Goal: Task Accomplishment & Management: Complete application form

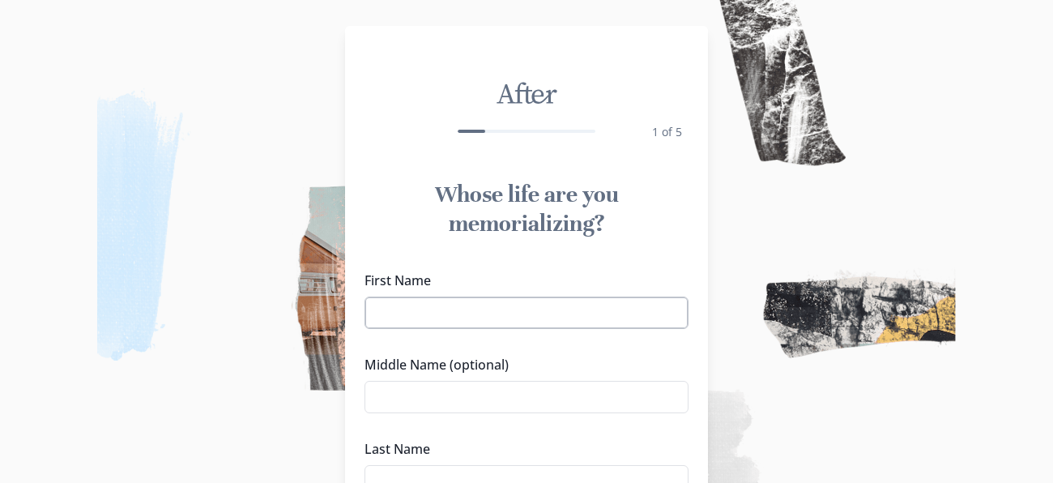
click at [488, 316] on input "First Name" at bounding box center [526, 312] width 324 height 32
type input "[PERSON_NAME]"
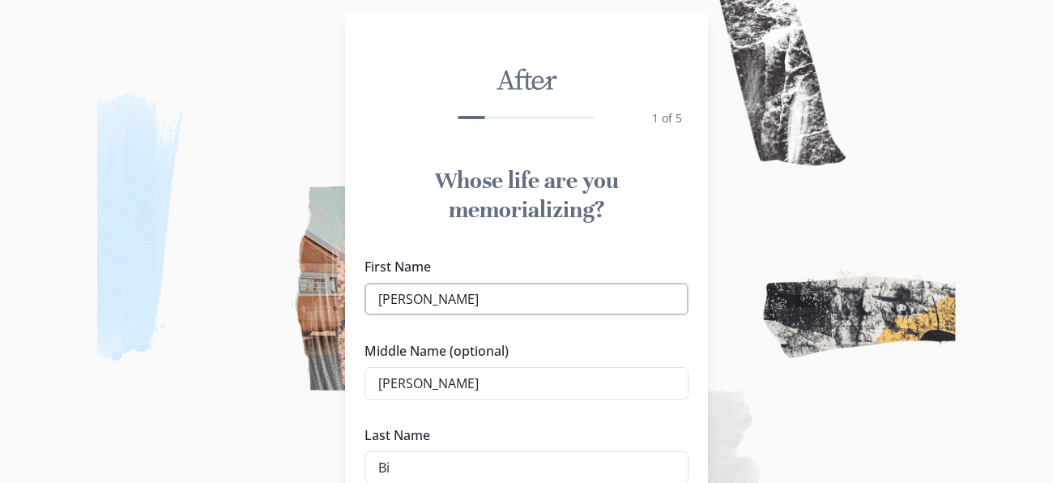
type input "B"
type input "[PERSON_NAME]"
click at [813, 359] on img at bounding box center [526, 241] width 1053 height 483
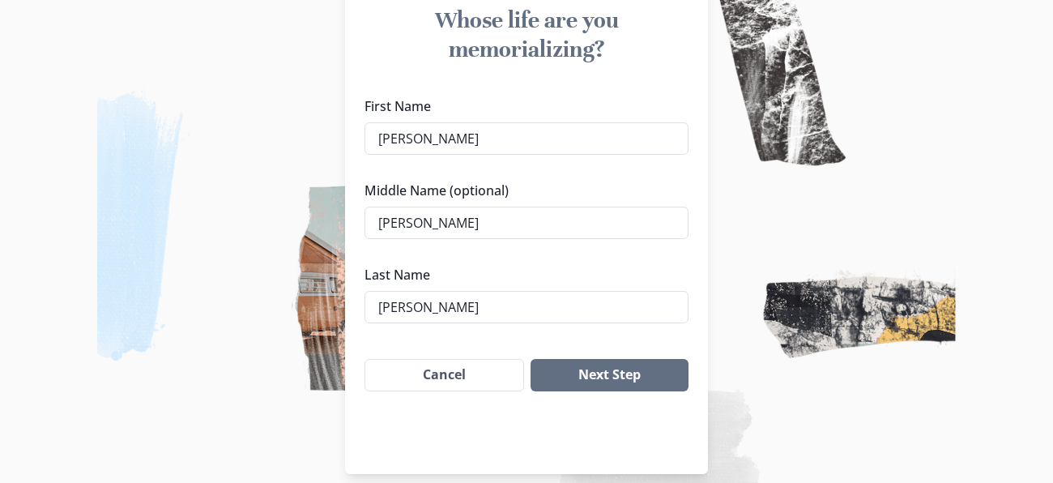
scroll to position [175, 0]
click at [632, 372] on button "Next Step" at bounding box center [609, 374] width 158 height 32
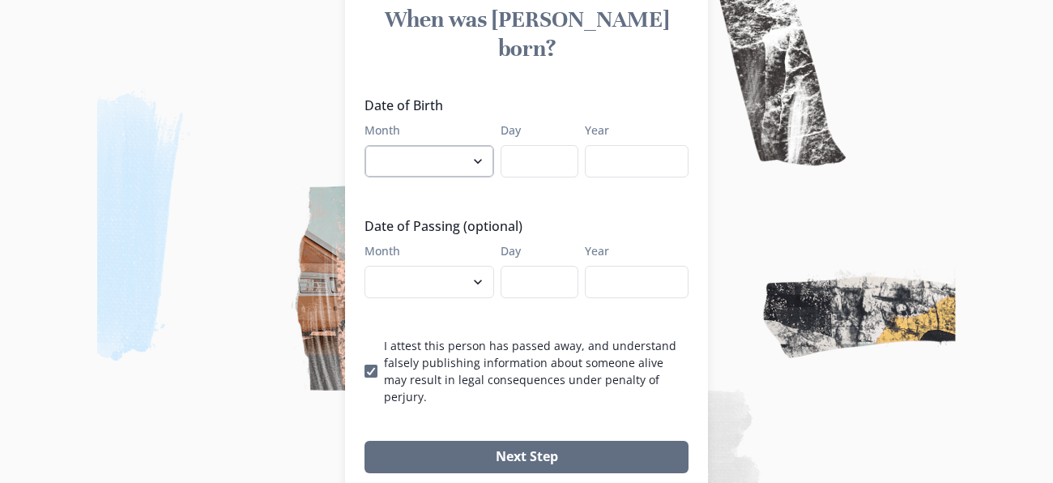
click at [441, 145] on select "January February March April May June July August September October November De…" at bounding box center [429, 161] width 130 height 32
select select "2"
click at [364, 145] on select "January February March April May June July August September October November De…" at bounding box center [429, 161] width 130 height 32
click at [521, 145] on input "Day" at bounding box center [539, 161] width 78 height 32
type input "19"
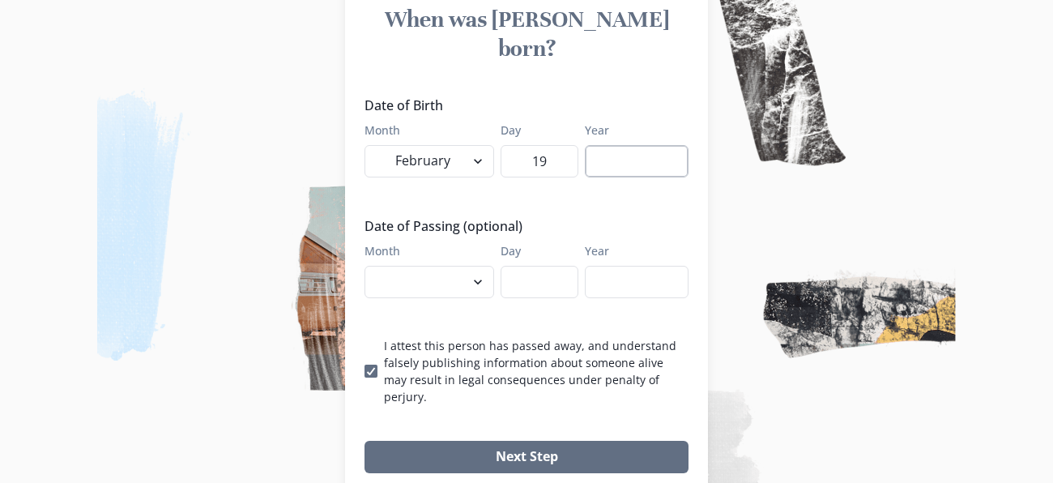
click at [598, 145] on input "Year" at bounding box center [637, 161] width 104 height 32
type input "1948"
click at [440, 266] on select "January February March April May June July August September October November De…" at bounding box center [429, 282] width 130 height 32
select select "8"
click at [364, 266] on select "January February March April May June July August September October November De…" at bounding box center [429, 282] width 130 height 32
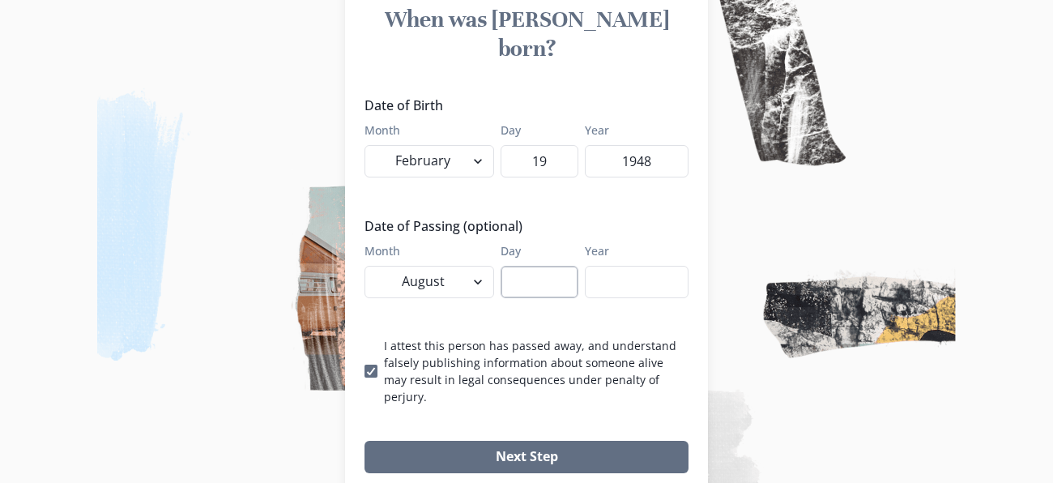
click at [530, 266] on input "Day" at bounding box center [539, 282] width 78 height 32
type input "7"
click at [606, 266] on input "Year" at bounding box center [637, 282] width 104 height 32
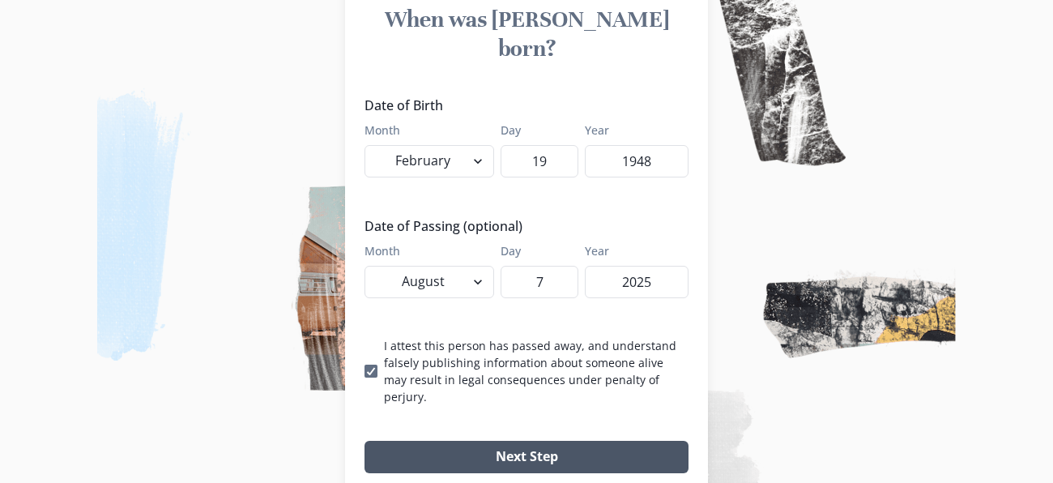
type input "2025"
click at [525, 440] on button "Next Step" at bounding box center [526, 456] width 324 height 32
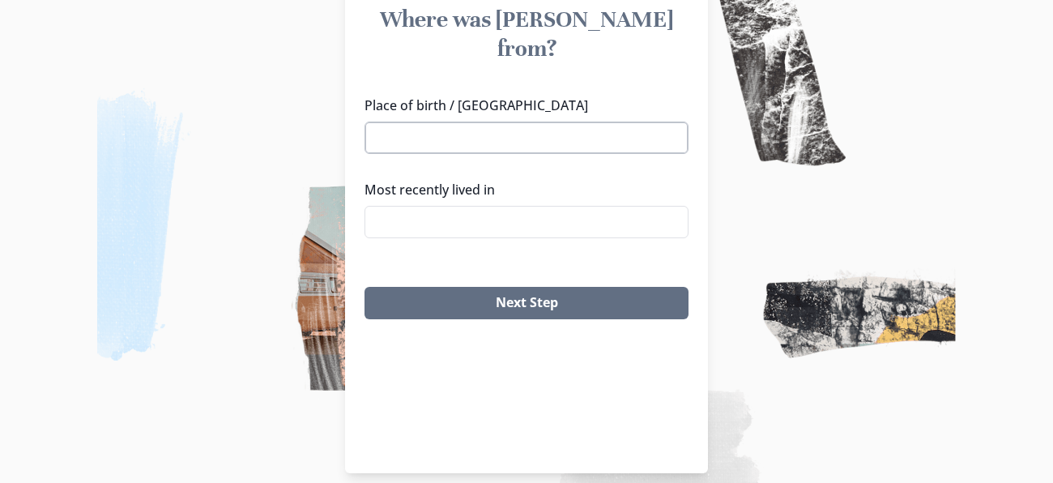
click at [440, 121] on input "Place of birth / [GEOGRAPHIC_DATA]" at bounding box center [526, 137] width 324 height 32
click at [430, 141] on li "[GEOGRAPHIC_DATA], [GEOGRAPHIC_DATA]" at bounding box center [526, 137] width 316 height 25
type input "[GEOGRAPHIC_DATA], [GEOGRAPHIC_DATA]"
click at [427, 206] on input "Most recently lived in" at bounding box center [526, 222] width 324 height 32
click at [428, 351] on li "[GEOGRAPHIC_DATA], [GEOGRAPHIC_DATA], [GEOGRAPHIC_DATA]" at bounding box center [526, 373] width 322 height 45
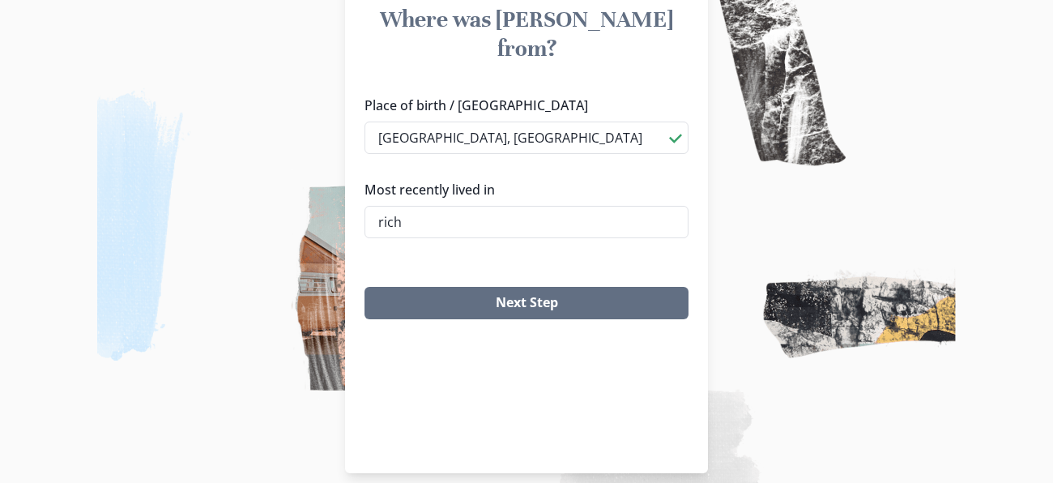
type input "[GEOGRAPHIC_DATA], [GEOGRAPHIC_DATA], [GEOGRAPHIC_DATA]"
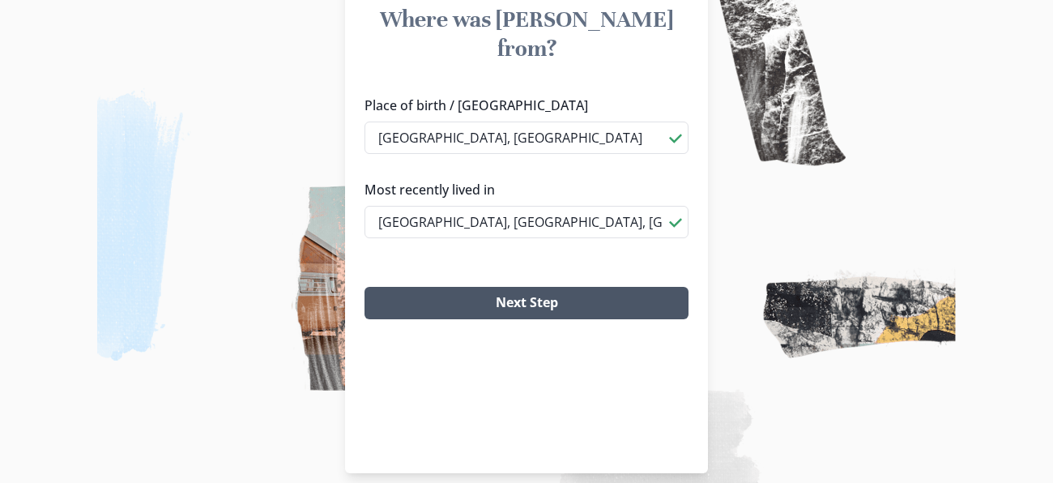
click at [428, 287] on button "Next Step" at bounding box center [526, 303] width 324 height 32
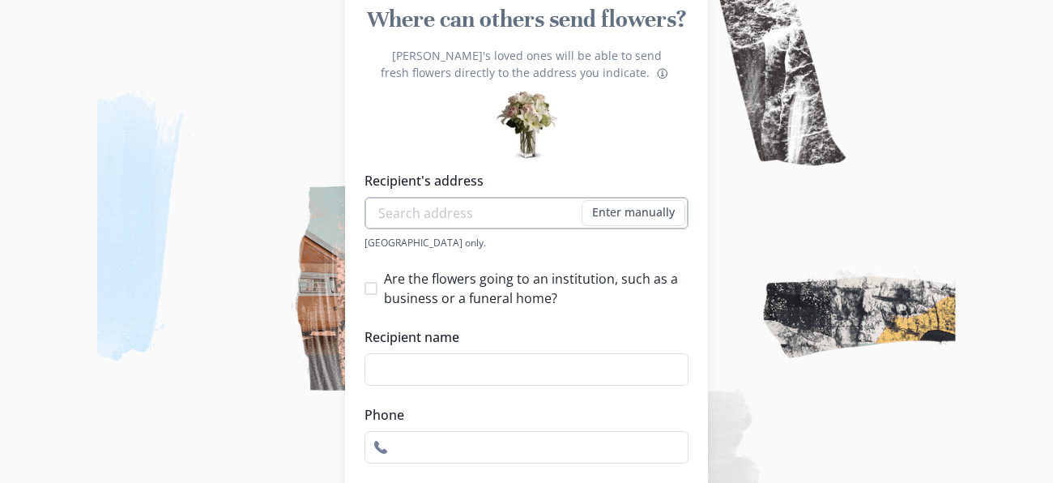
click at [416, 212] on input "Recipient's address" at bounding box center [526, 213] width 324 height 32
click at [420, 240] on li "[STREET_ADDRESS]" at bounding box center [526, 243] width 322 height 26
type input "[STREET_ADDRESS]"
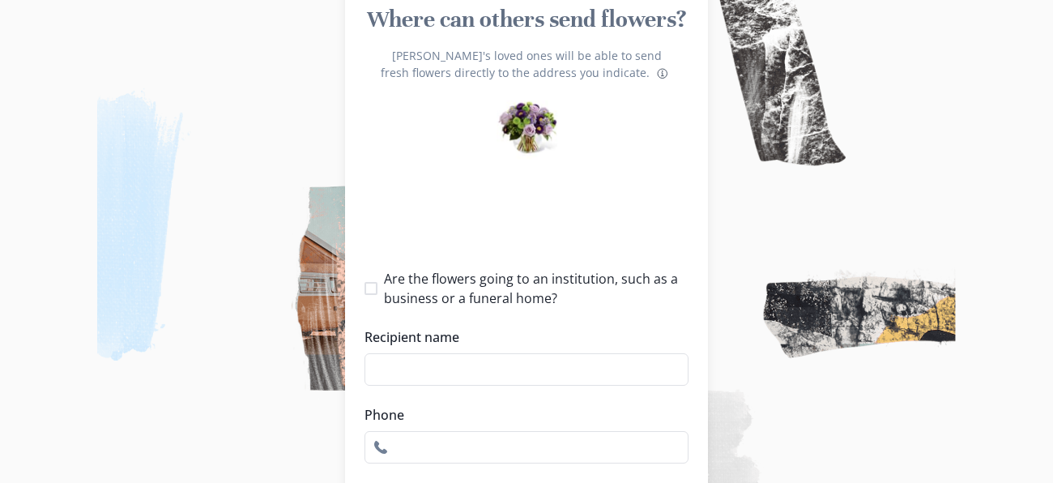
type input "1"
select select "VA"
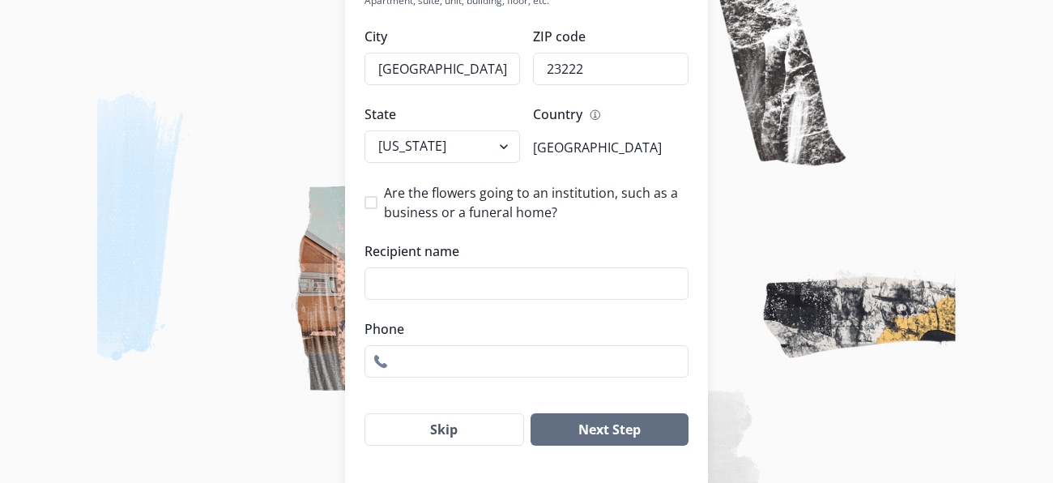
scroll to position [499, 0]
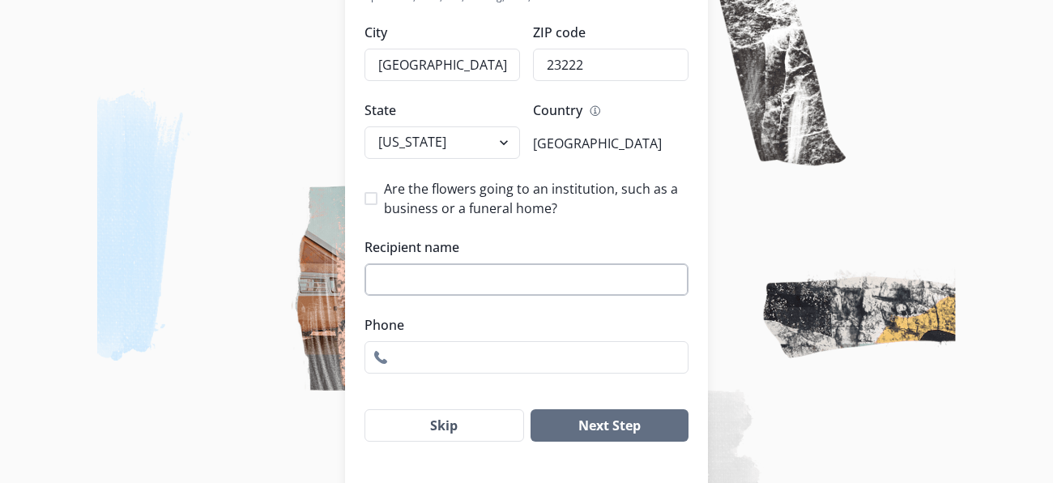
click at [453, 279] on input "Recipient name" at bounding box center [526, 279] width 324 height 32
type input "[PERSON_NAME] Funeral Home"
click at [535, 348] on input "Phone" at bounding box center [526, 357] width 324 height 32
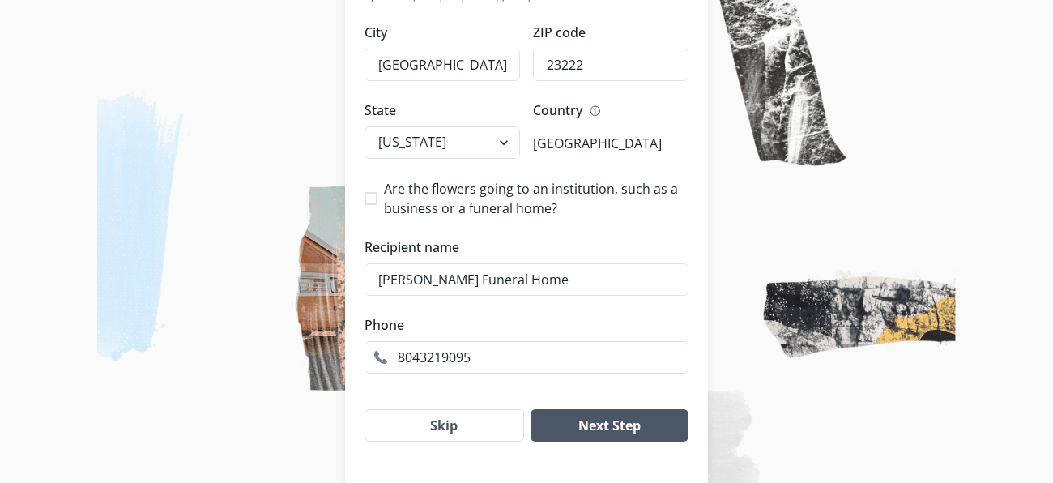
type input "8043219095"
click at [607, 424] on button "Next Step" at bounding box center [609, 425] width 158 height 32
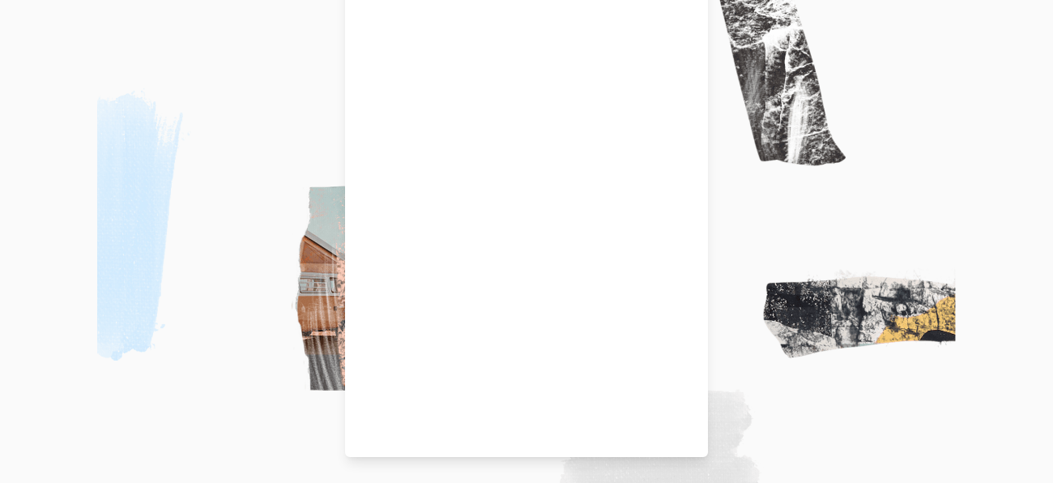
scroll to position [191, 0]
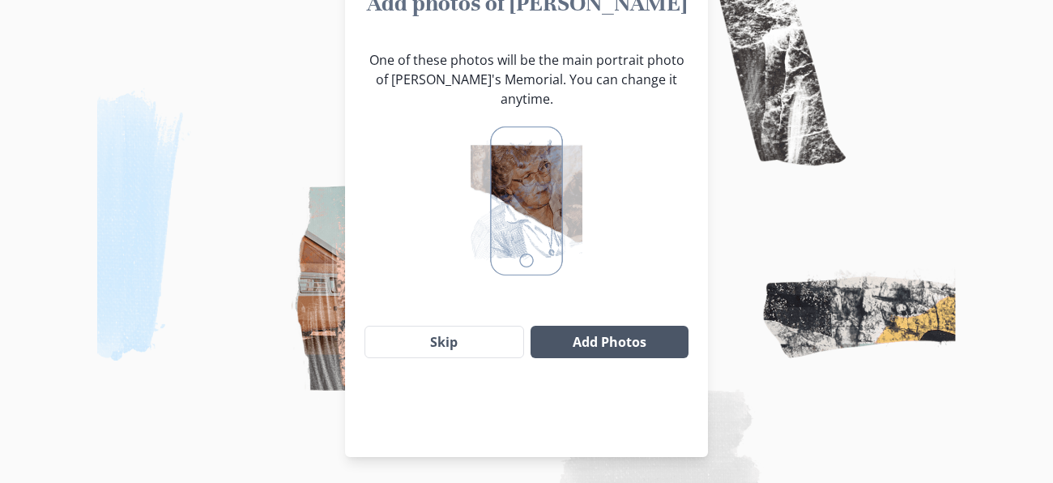
click at [604, 325] on button "Add Photos" at bounding box center [609, 341] width 158 height 32
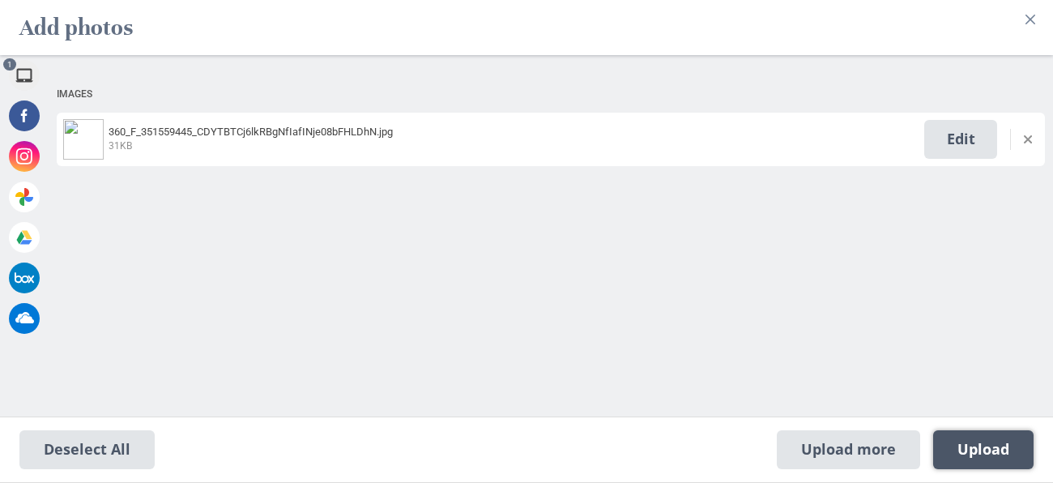
click at [971, 447] on span "Upload 1" at bounding box center [983, 449] width 52 height 18
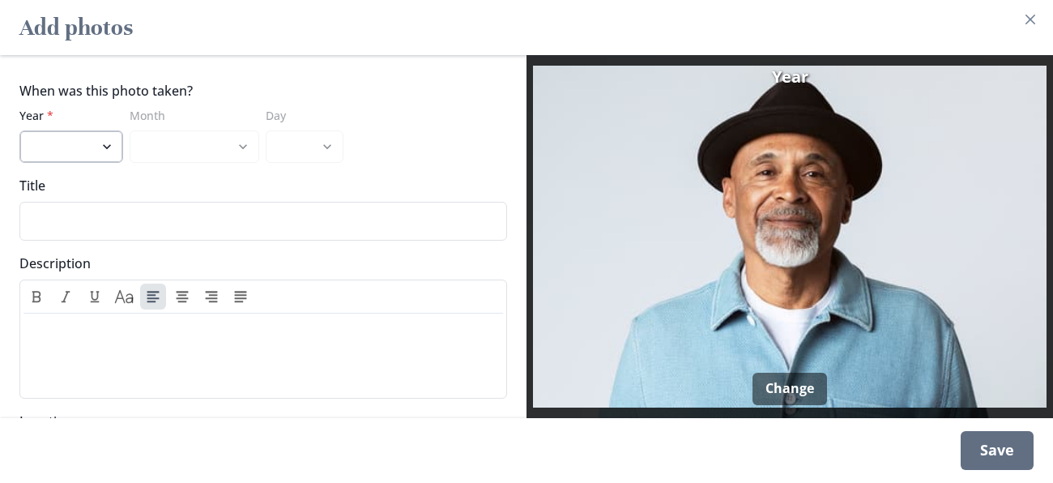
click at [104, 145] on select "2025 2024 2023 2022 2021 2020 2019 2018 2017 2016 2015 2014 2013 2012 2011 2010…" at bounding box center [71, 146] width 104 height 32
select select "2016"
click at [19, 130] on select "2025 2024 2023 2022 2021 2020 2019 2018 2017 2016 2015 2014 2013 2012 2011 2010…" at bounding box center [71, 146] width 104 height 32
click at [180, 152] on select "January February March April May June July August September October November De…" at bounding box center [195, 146] width 130 height 32
select select "5"
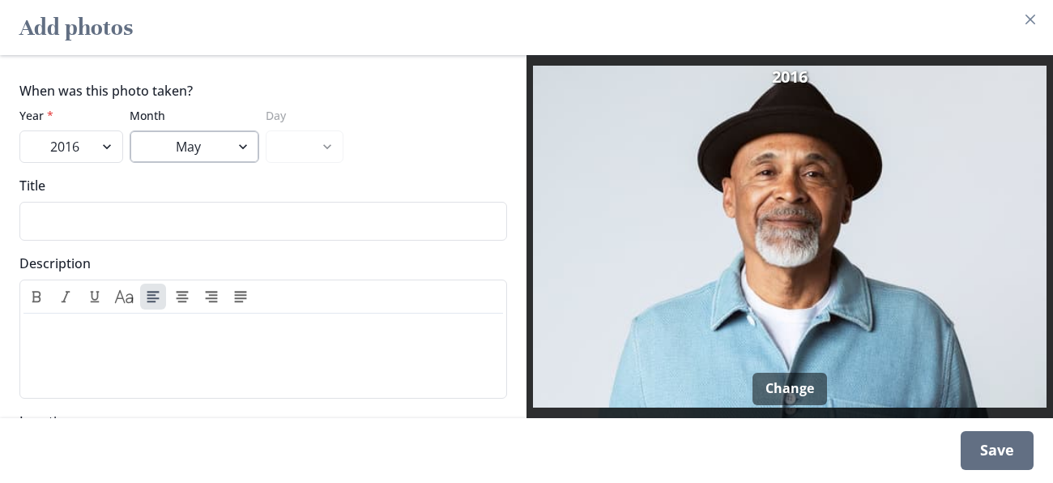
click at [130, 130] on select "January February March April May June July August September October November De…" at bounding box center [195, 146] width 130 height 32
click at [299, 147] on select "1 2 3 4 5 6 7 8 9 10 11 12 13 14 15 16 17 18 19 20 21 22 23 24 25 26 27 28 29 3…" at bounding box center [305, 146] width 78 height 32
select select "5"
click at [266, 130] on select "1 2 3 4 5 6 7 8 9 10 11 12 13 14 15 16 17 18 19 20 21 22 23 24 25 26 27 28 29 3…" at bounding box center [305, 146] width 78 height 32
click at [993, 449] on div "Save" at bounding box center [996, 450] width 73 height 39
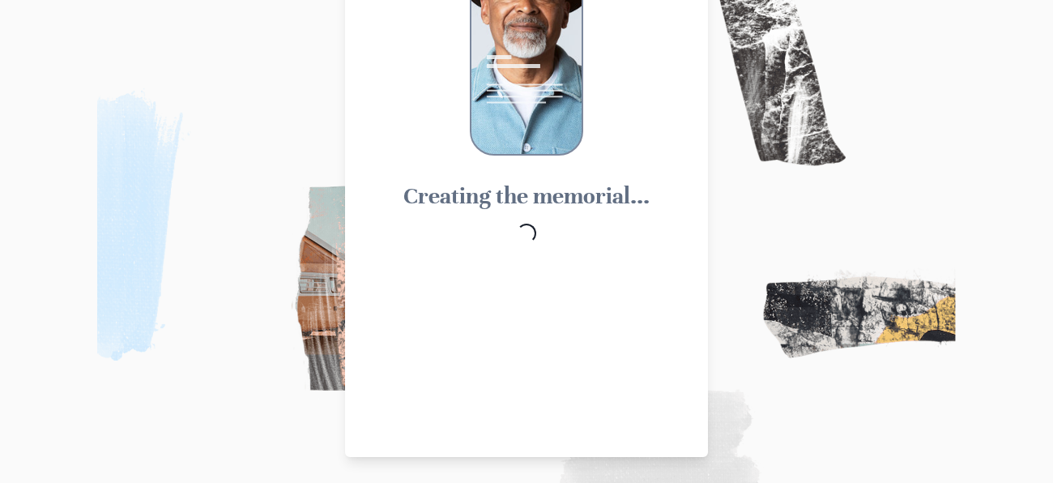
scroll to position [89, 0]
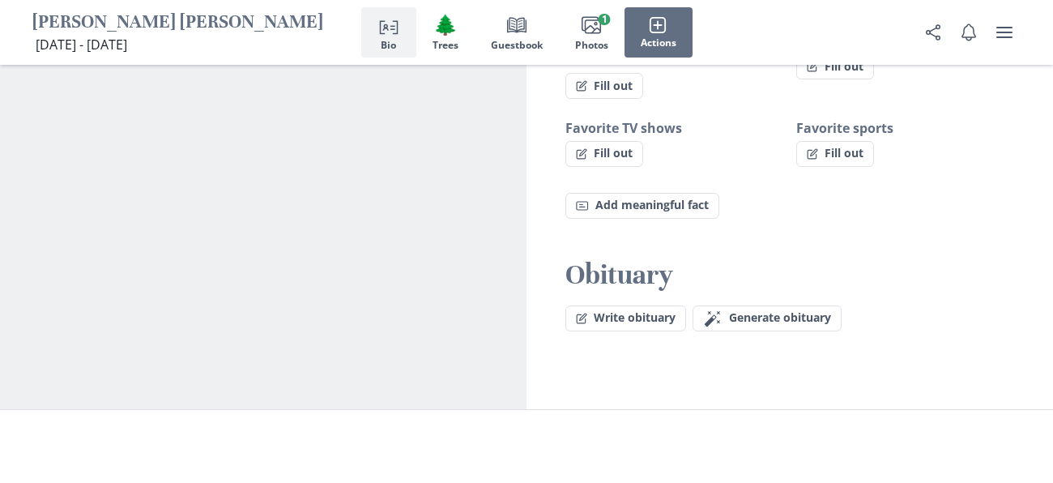
scroll to position [1440, 0]
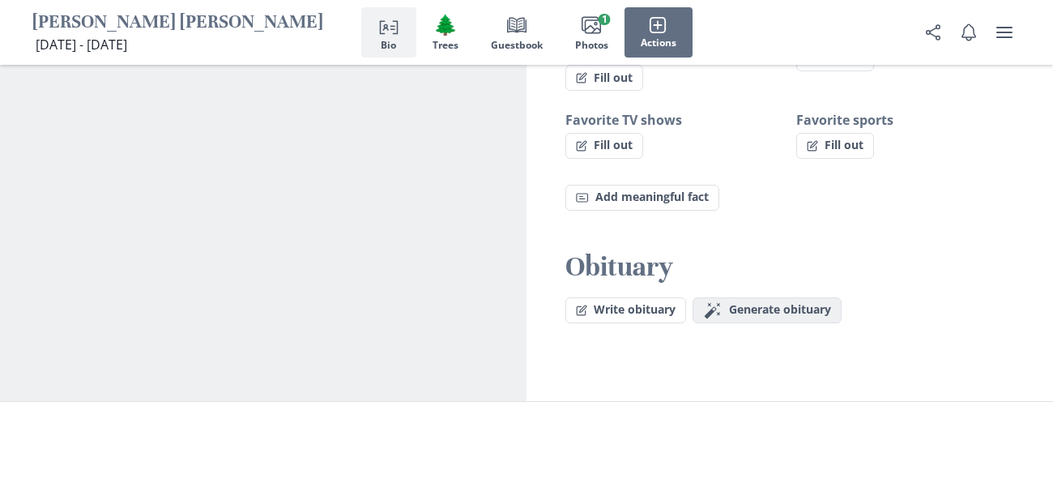
click at [784, 303] on span "Generate obituary" at bounding box center [780, 310] width 102 height 14
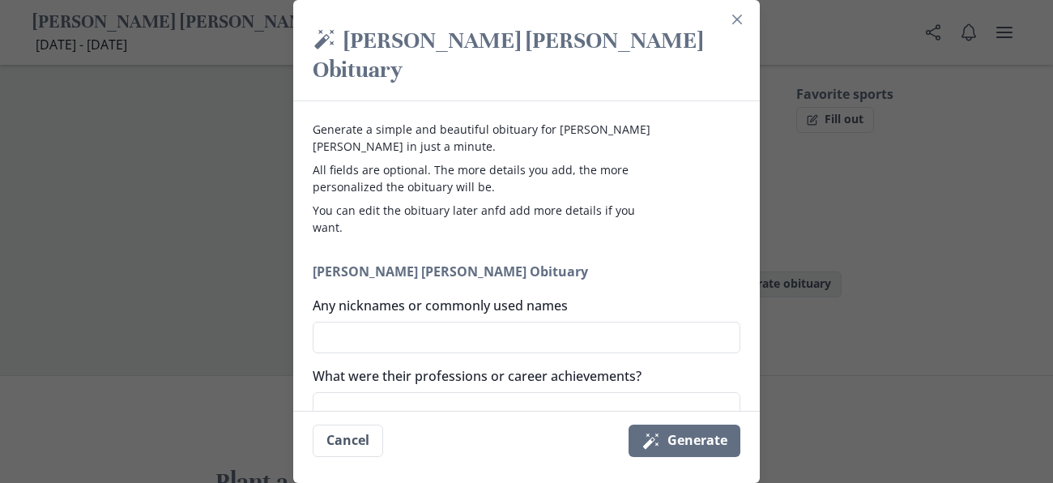
scroll to position [1473, 0]
click at [615, 321] on textarea "Any nicknames or commonly used names" at bounding box center [526, 337] width 427 height 32
type textarea "B"
type textarea "x"
type textarea "BB"
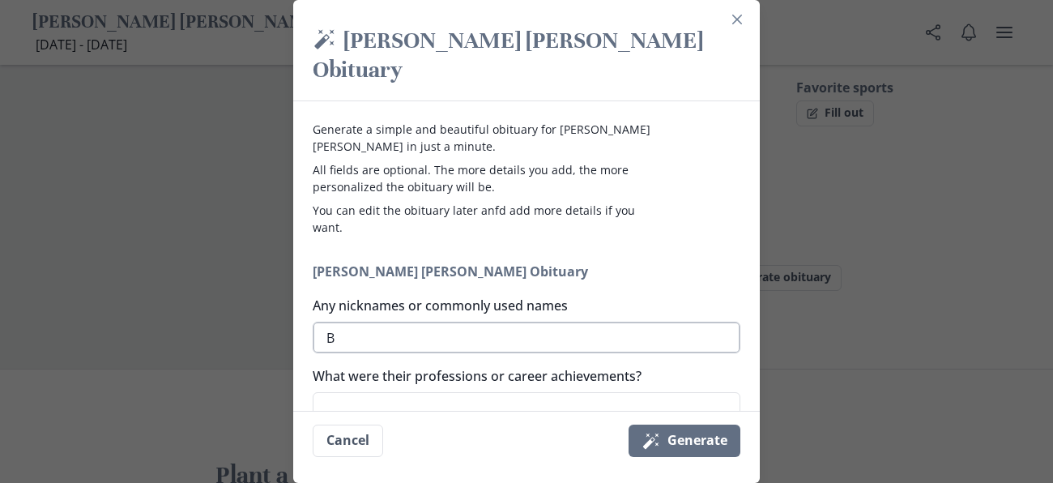
type textarea "x"
type textarea "BB"
type textarea "x"
click at [535, 392] on textarea "What were their professions or career achievements?" at bounding box center [526, 408] width 427 height 32
type textarea "R"
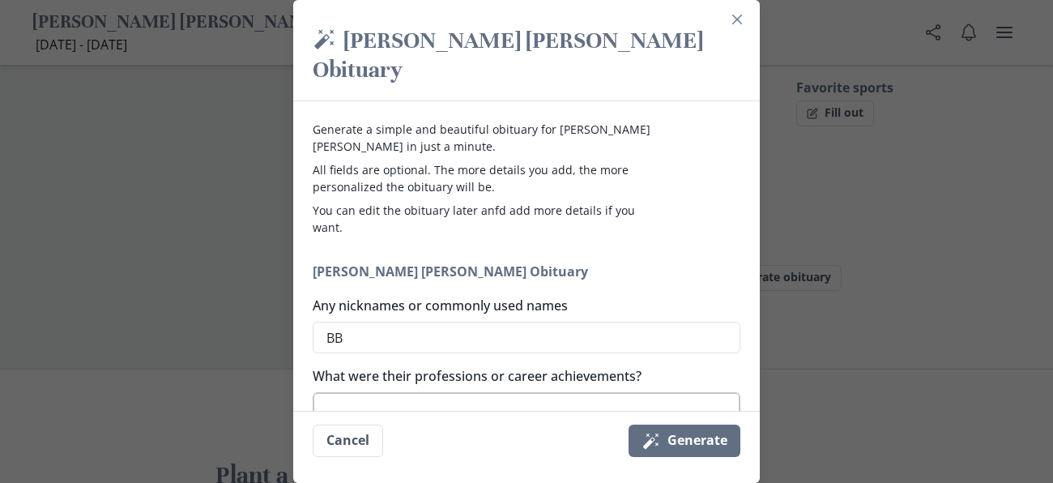
type textarea "x"
type textarea "Re"
type textarea "x"
type textarea "Ret"
type textarea "x"
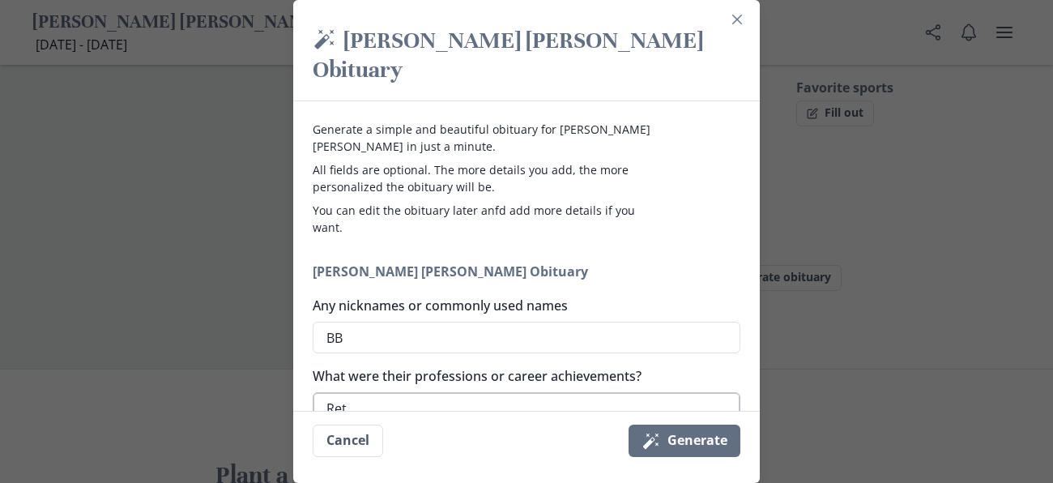
type textarea "Reti"
type textarea "x"
type textarea "Retir"
type textarea "x"
type textarea "Retire"
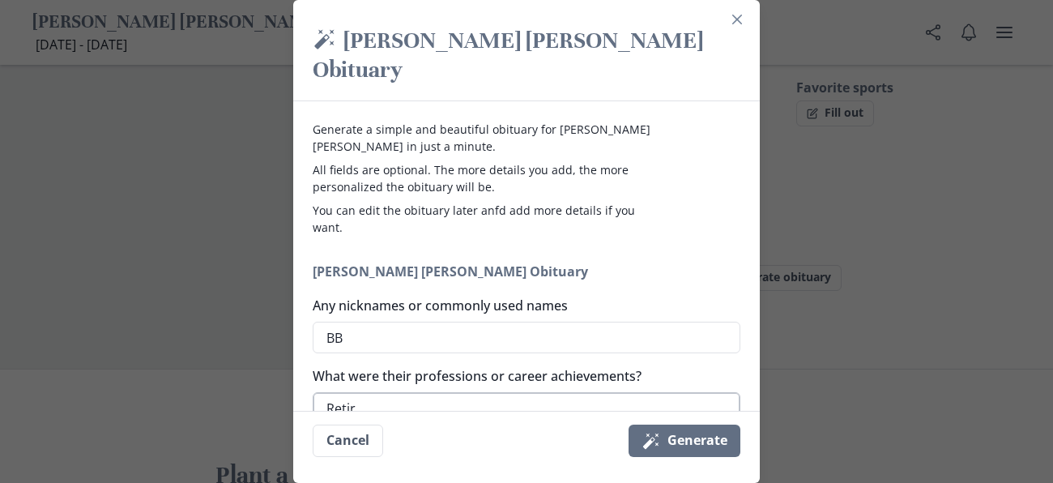
type textarea "x"
type textarea "Retired"
type textarea "x"
type textarea "Retired"
type textarea "x"
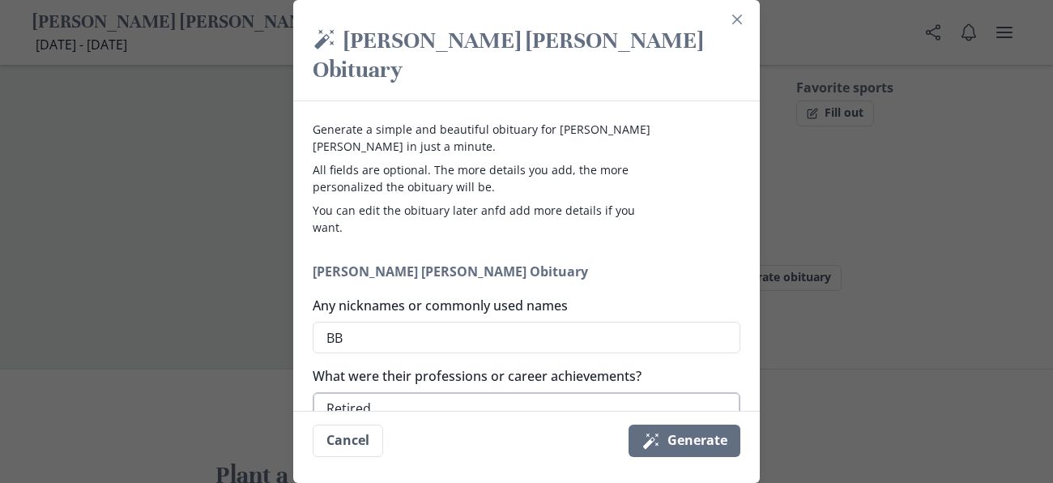
type textarea "Retired f"
type textarea "x"
type textarea "Retired fr"
type textarea "x"
type textarea "Retired fro"
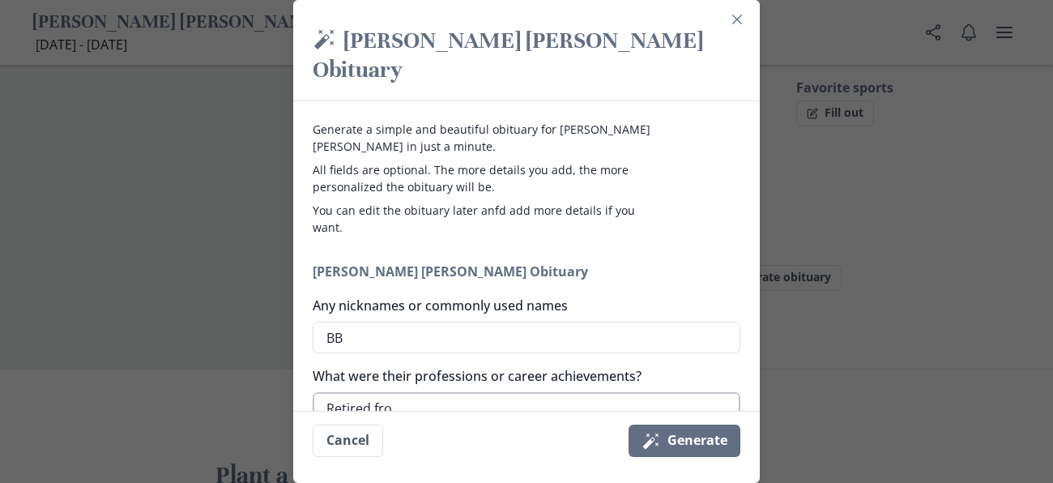
type textarea "x"
type textarea "Retired from"
type textarea "x"
type textarea "Retired from"
type textarea "x"
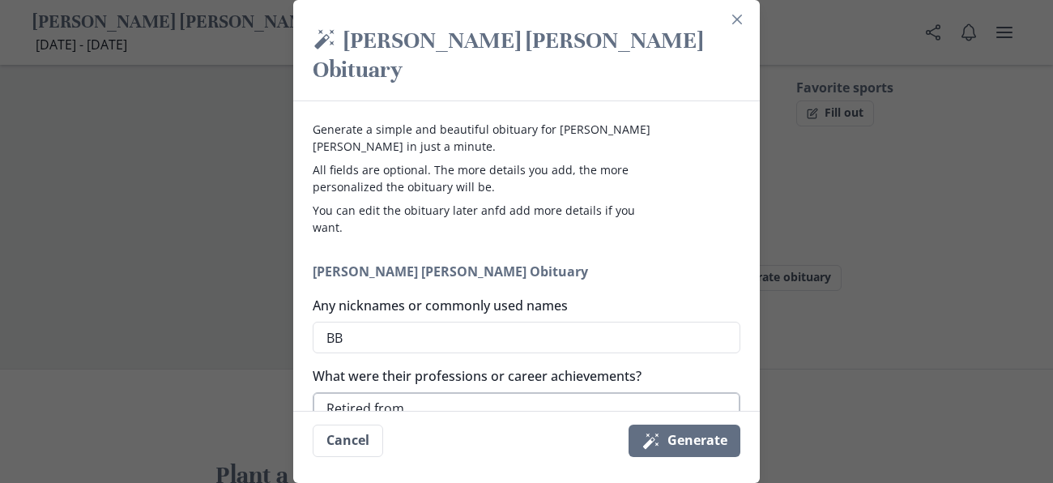
type textarea "Retired from P"
type textarea "x"
type textarea "Retired from Ph"
type textarea "x"
type textarea "Retired from Phi"
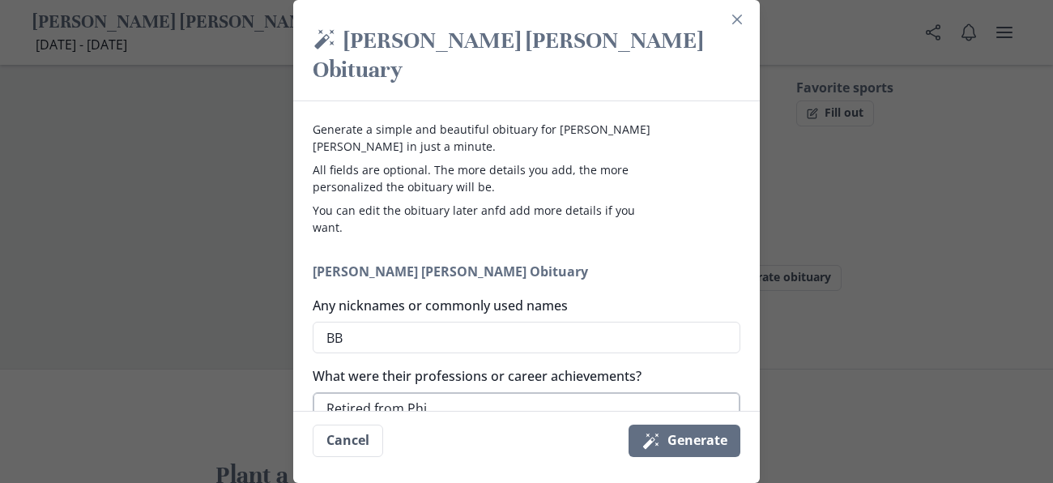
type textarea "x"
type textarea "Retired from Phil"
type textarea "x"
type textarea "Retired from Phill"
type textarea "x"
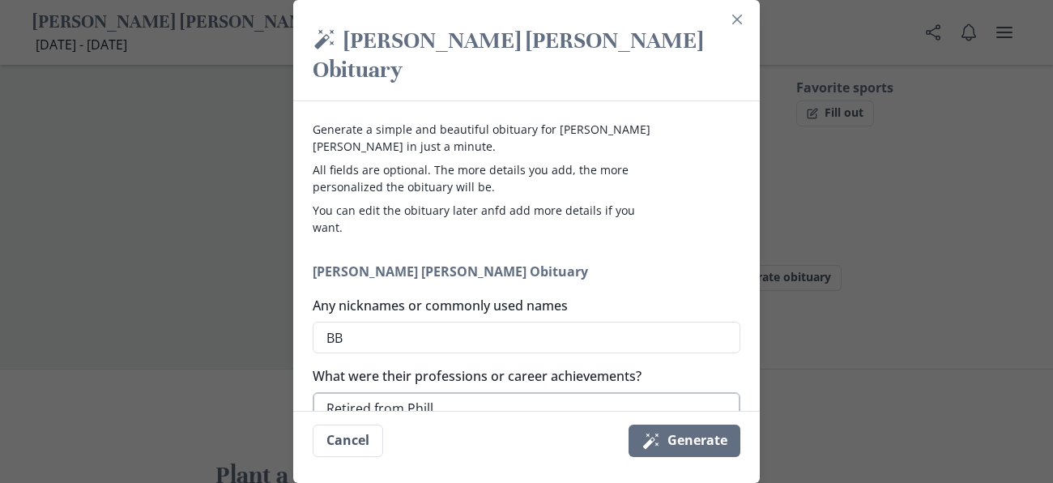
type textarea "Retired from Philli"
type textarea "x"
type textarea "Retired from [PERSON_NAME]"
type textarea "x"
type textarea "Retired from [PERSON_NAME]"
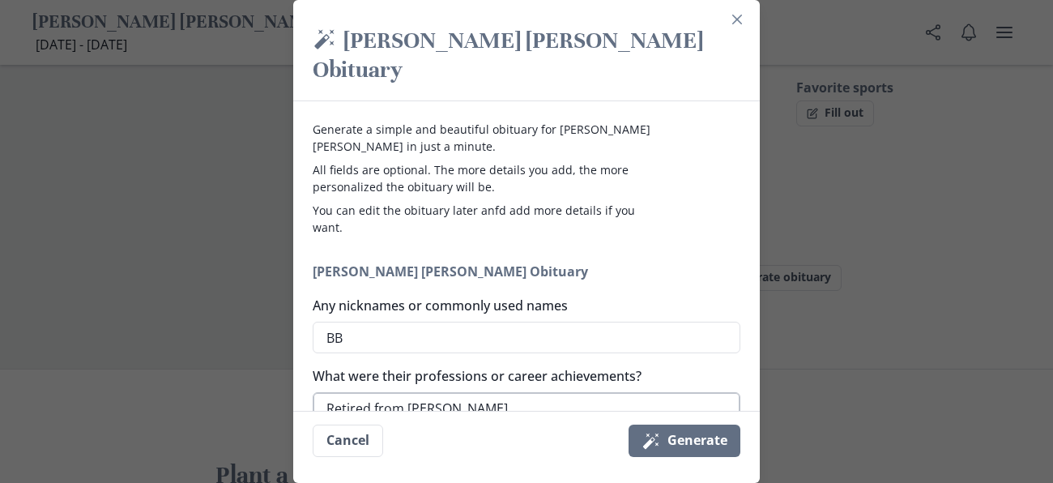
type textarea "x"
type textarea "Retired from [PERSON_NAME]"
type textarea "x"
type textarea "Retired from [PERSON_NAME]"
type textarea "x"
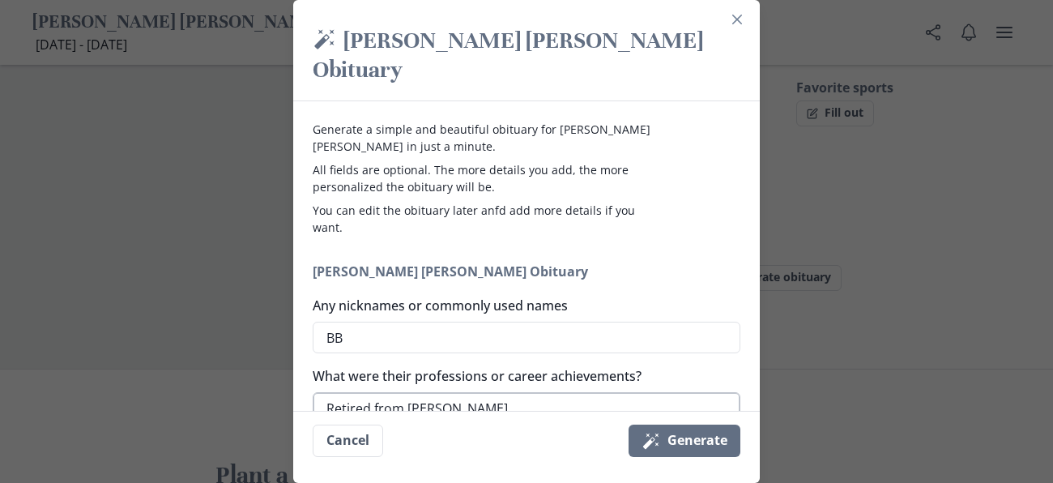
type textarea "Retired from [PERSON_NAME]"
type textarea "x"
type textarea "Retired from [PERSON_NAME]"
type textarea "x"
type textarea "Retired from [PERSON_NAME]"
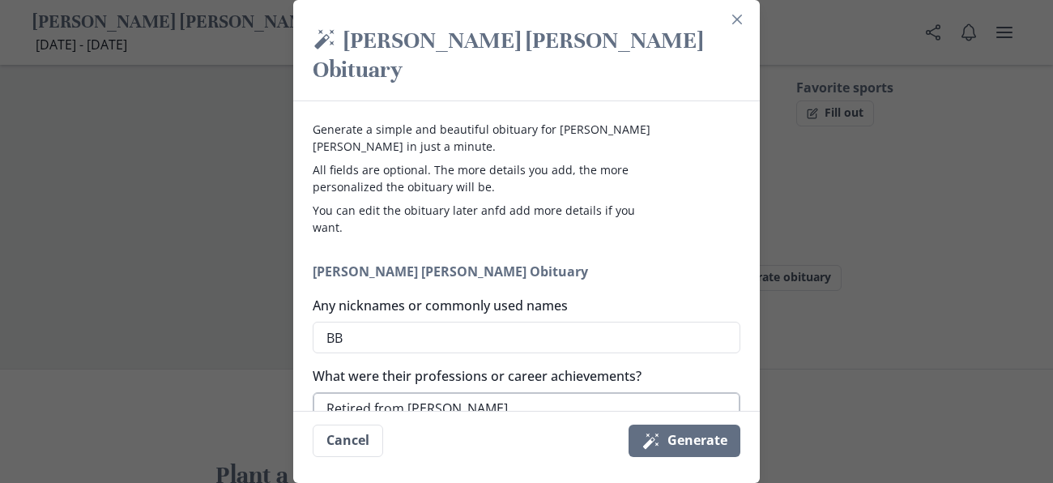
type textarea "x"
type textarea "Retired from [PERSON_NAME]"
type textarea "x"
type textarea "Retired from [PERSON_NAME]"
click at [667, 440] on button "Magic wand Generate" at bounding box center [684, 440] width 112 height 32
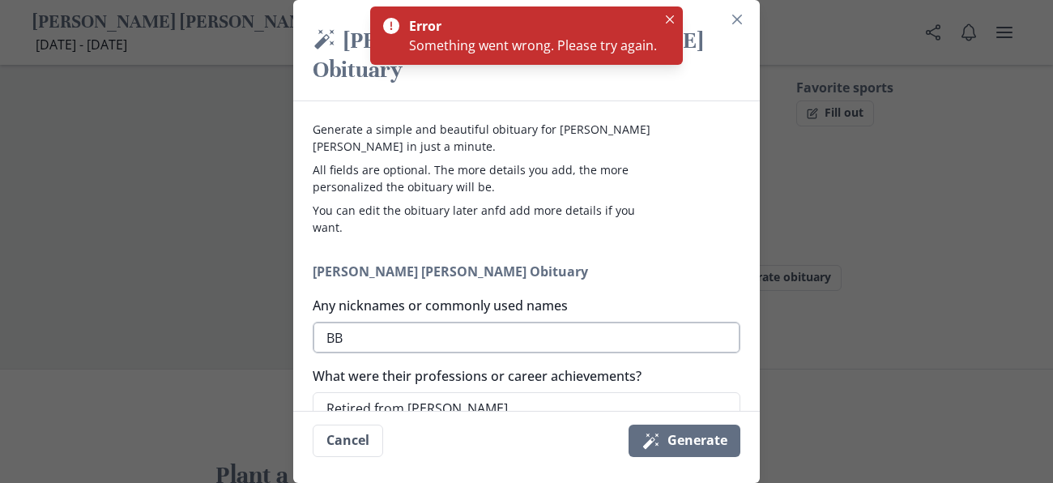
type textarea "x"
click at [414, 321] on textarea "BB" at bounding box center [526, 337] width 427 height 32
type textarea "B"
type textarea "x"
type textarea "Bi"
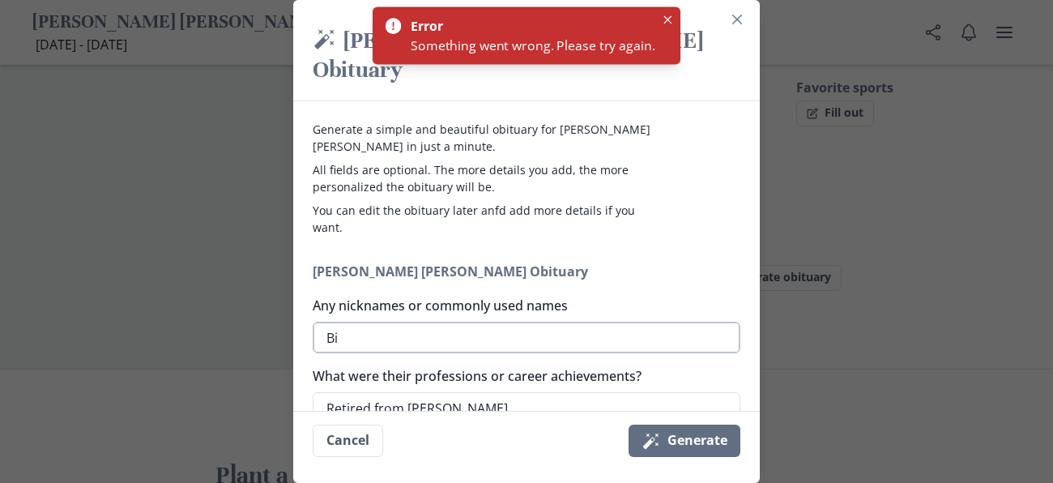
type textarea "x"
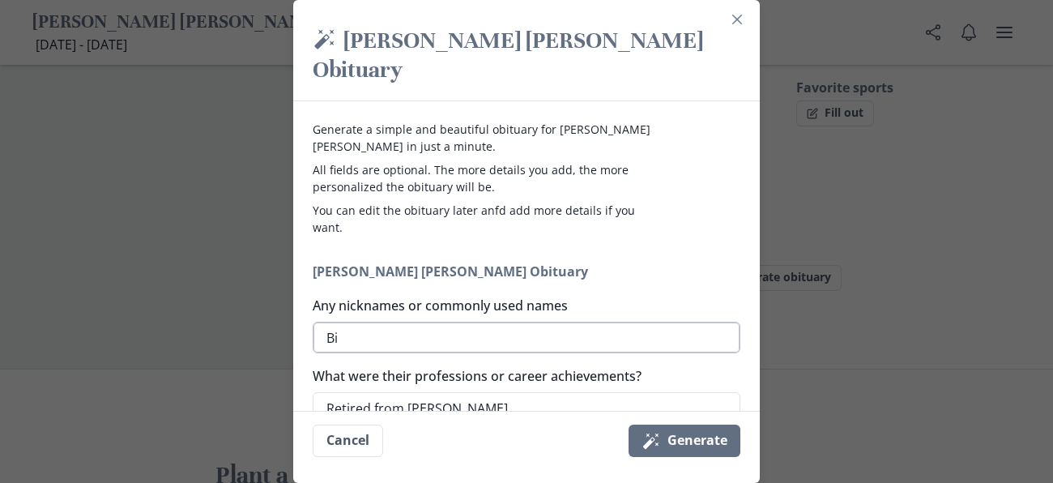
type textarea "Big"
type textarea "x"
type textarea "Big"
type textarea "x"
type textarea "[PERSON_NAME]"
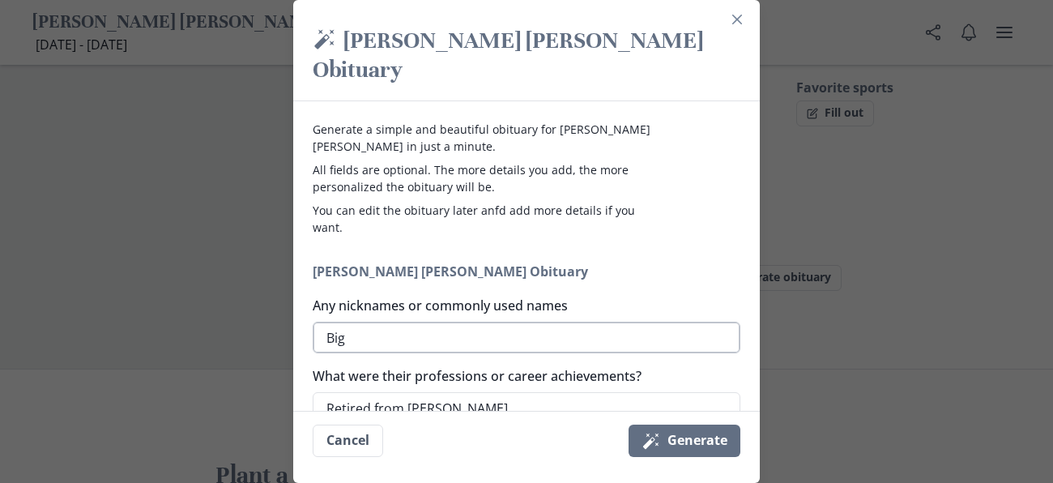
type textarea "x"
type textarea "Big Lu"
type textarea "x"
type textarea "Big [PERSON_NAME]"
type textarea "x"
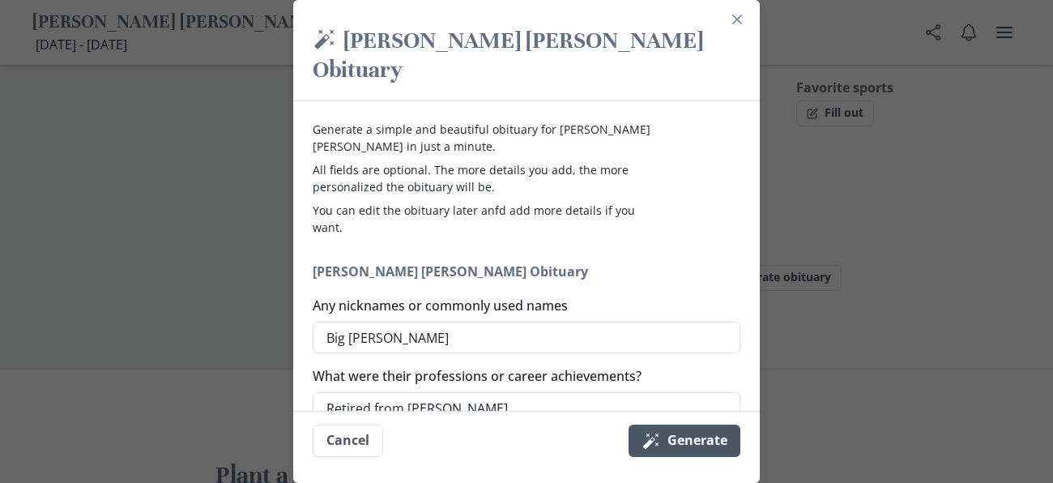
type textarea "Big [PERSON_NAME]"
click at [692, 442] on button "Magic wand Generate" at bounding box center [684, 440] width 112 height 32
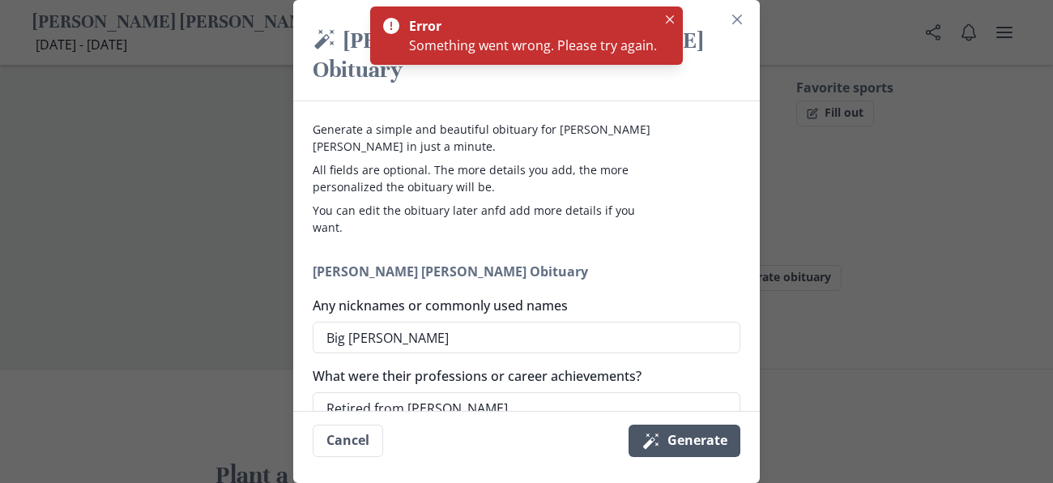
click at [692, 442] on button "Magic wand Generate" at bounding box center [684, 440] width 112 height 32
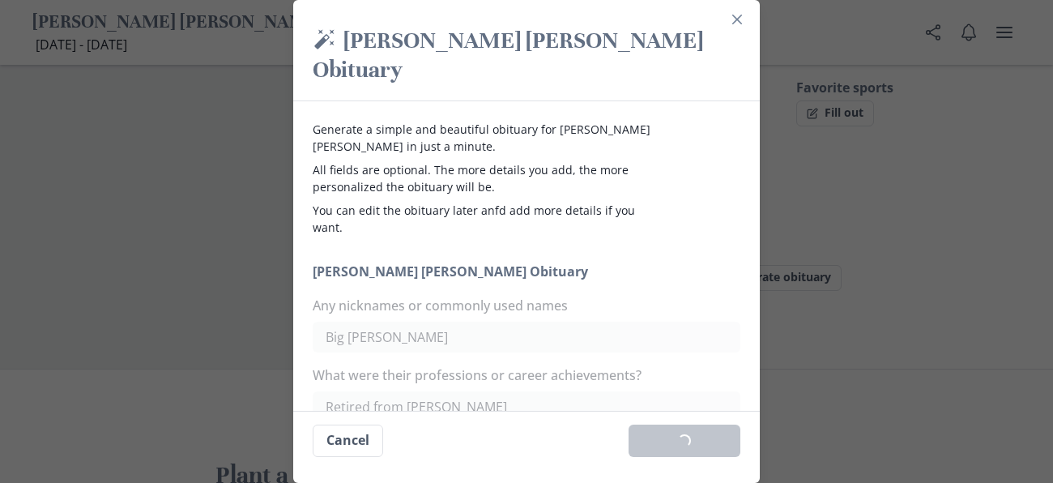
type textarea "x"
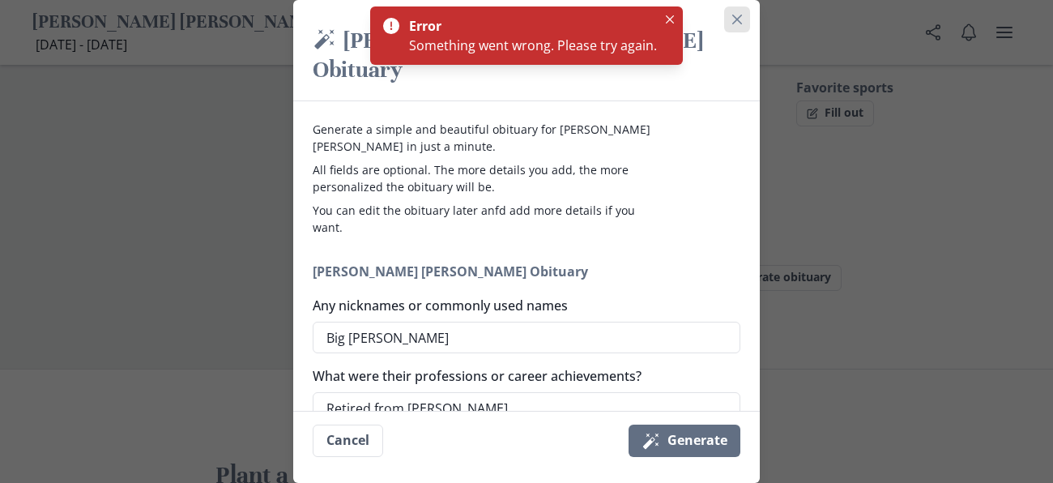
click at [738, 17] on icon "Close" at bounding box center [737, 20] width 10 height 10
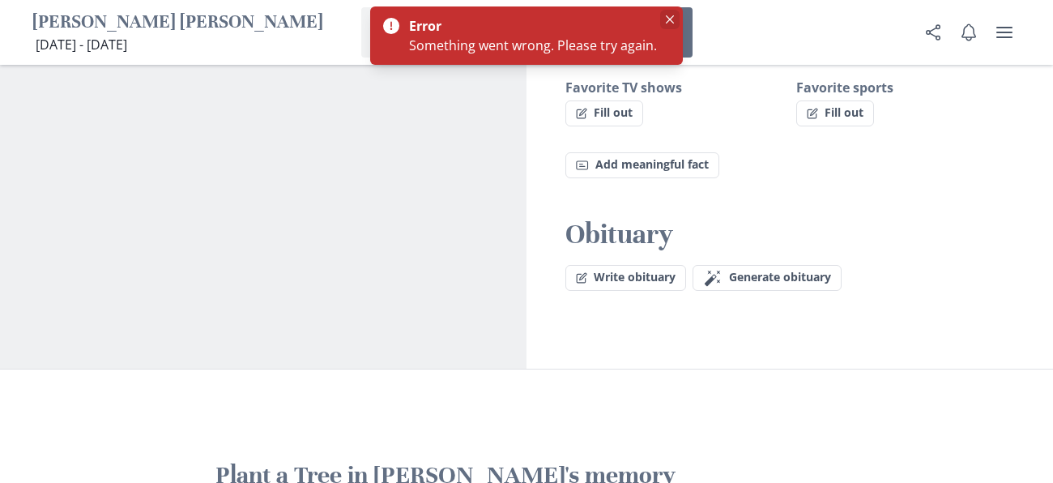
click at [672, 15] on button "Close" at bounding box center [669, 19] width 19 height 19
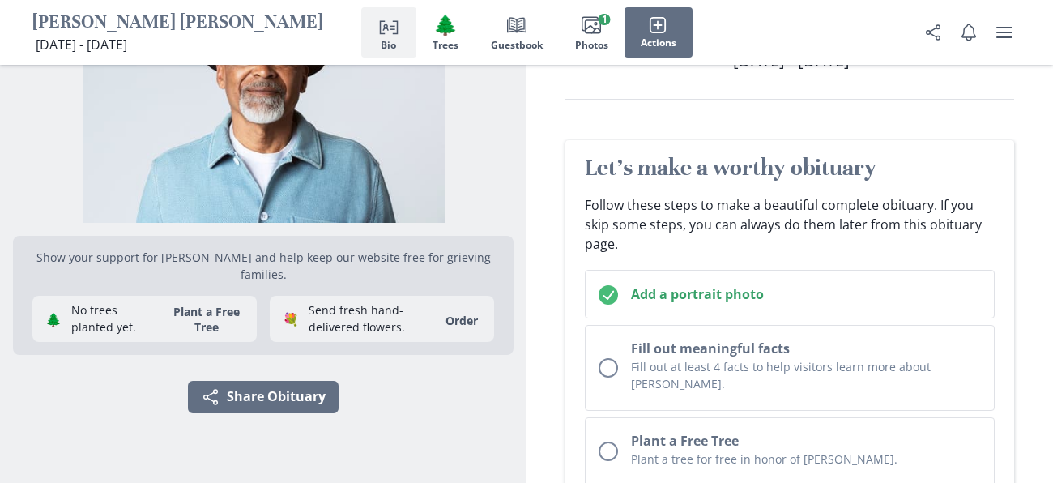
scroll to position [129, 0]
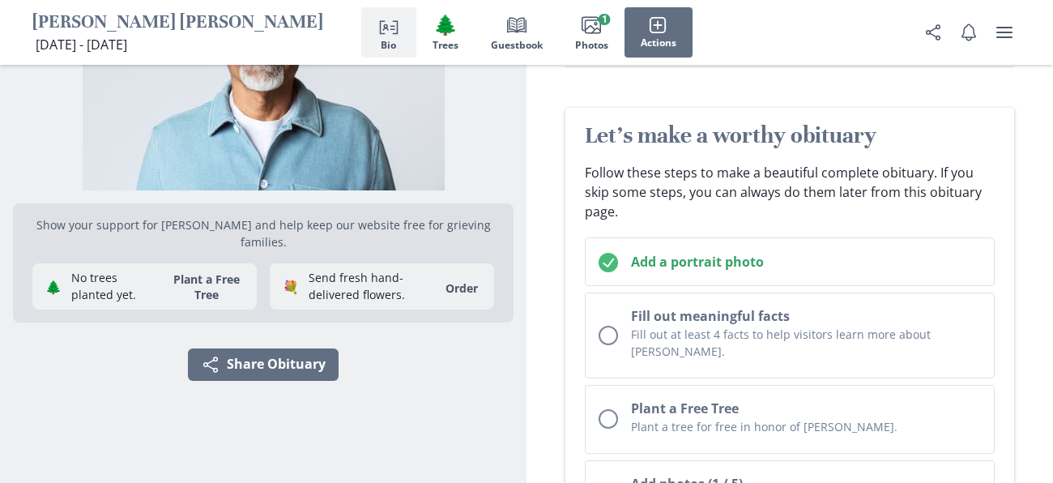
click at [387, 24] on icon "Person profile" at bounding box center [388, 24] width 19 height 19
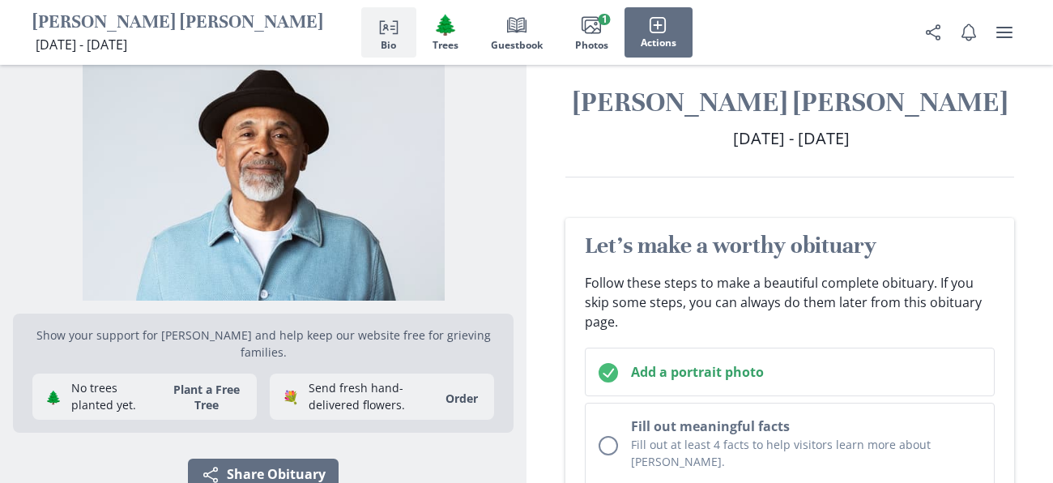
scroll to position [13, 0]
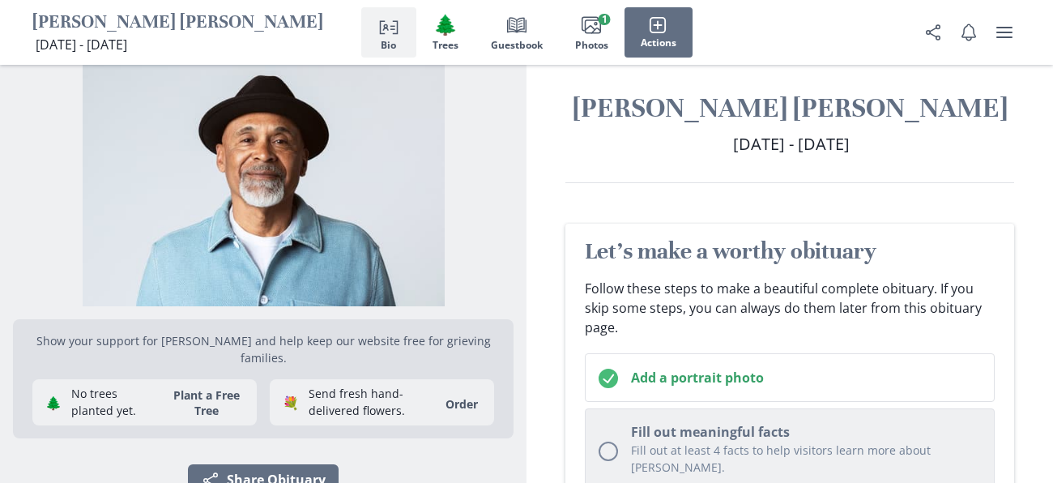
click at [657, 428] on h2 "Fill out meaningful facts" at bounding box center [806, 431] width 350 height 19
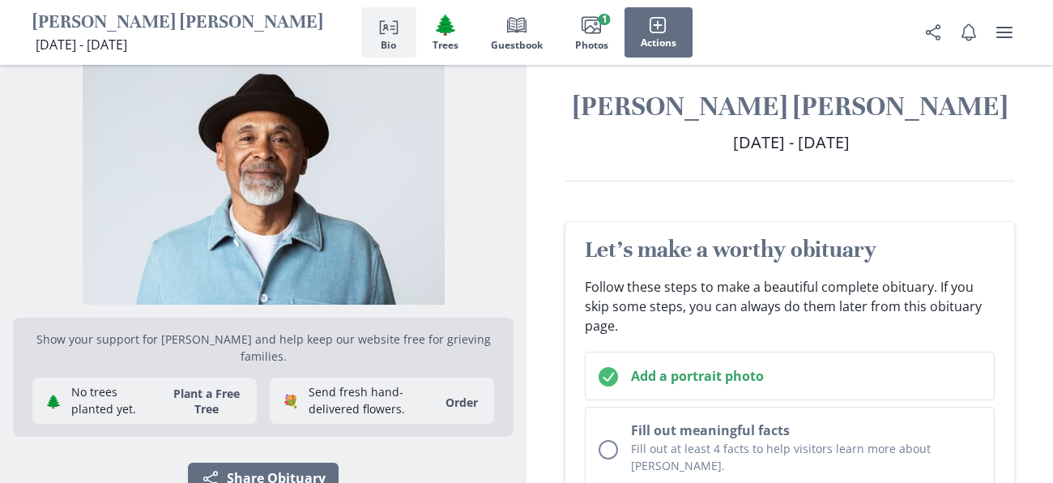
scroll to position [0, 0]
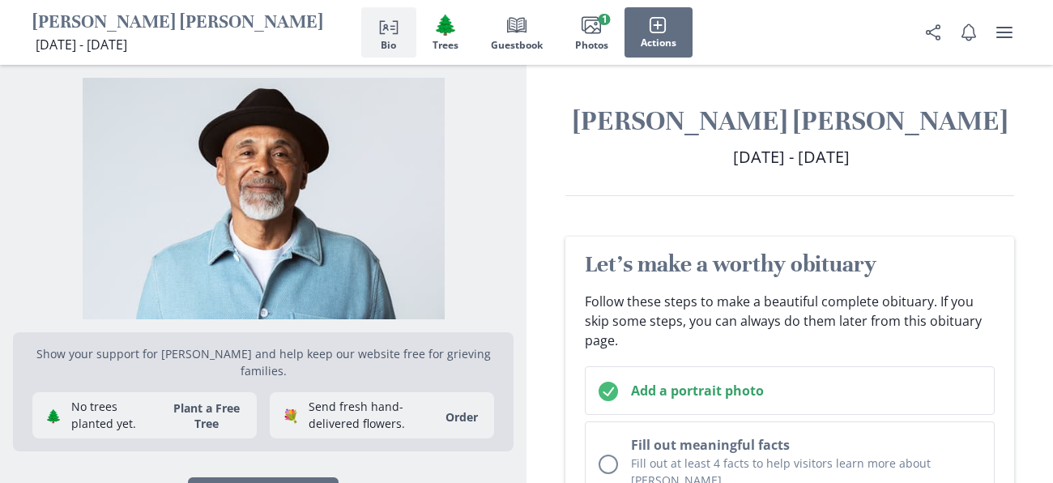
click at [386, 33] on icon "Person profile" at bounding box center [388, 24] width 19 height 19
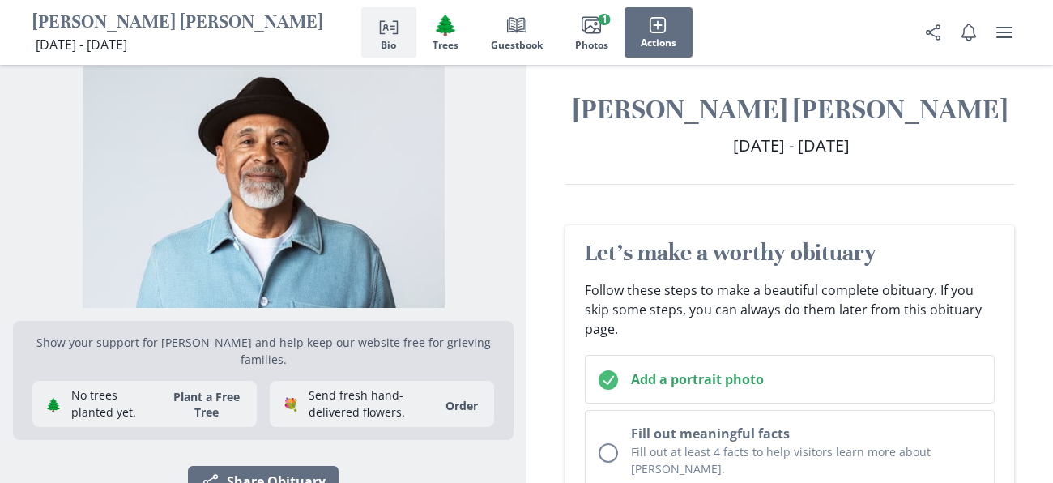
scroll to position [13, 0]
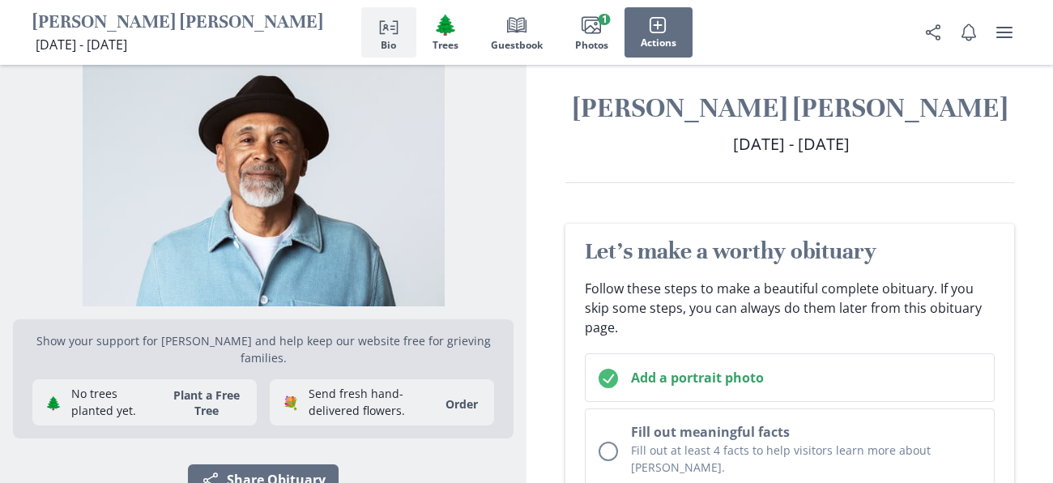
click at [87, 28] on h1 "[PERSON_NAME] [PERSON_NAME]" at bounding box center [177, 23] width 291 height 25
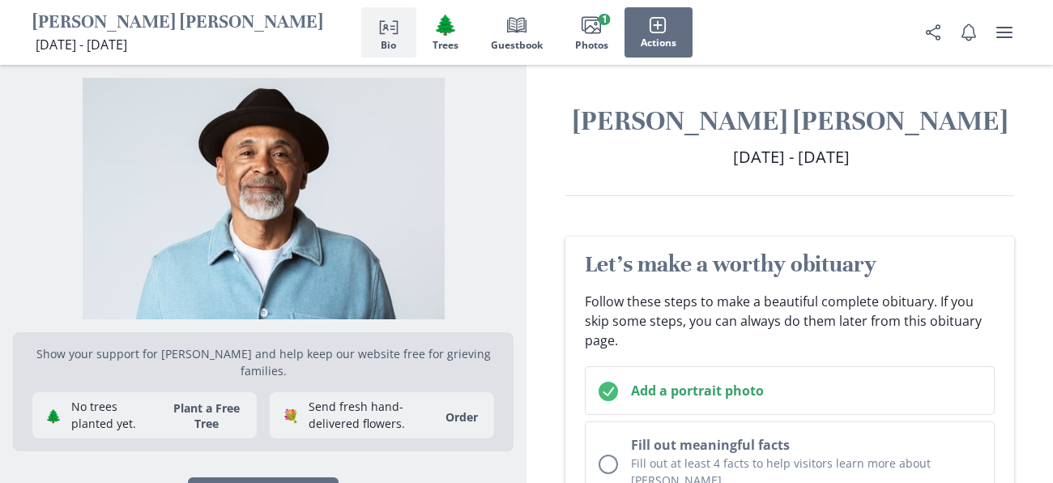
scroll to position [0, 0]
click at [692, 120] on h1 "[PERSON_NAME] [PERSON_NAME]" at bounding box center [789, 121] width 449 height 35
click at [385, 31] on icon "Person profile" at bounding box center [388, 24] width 19 height 19
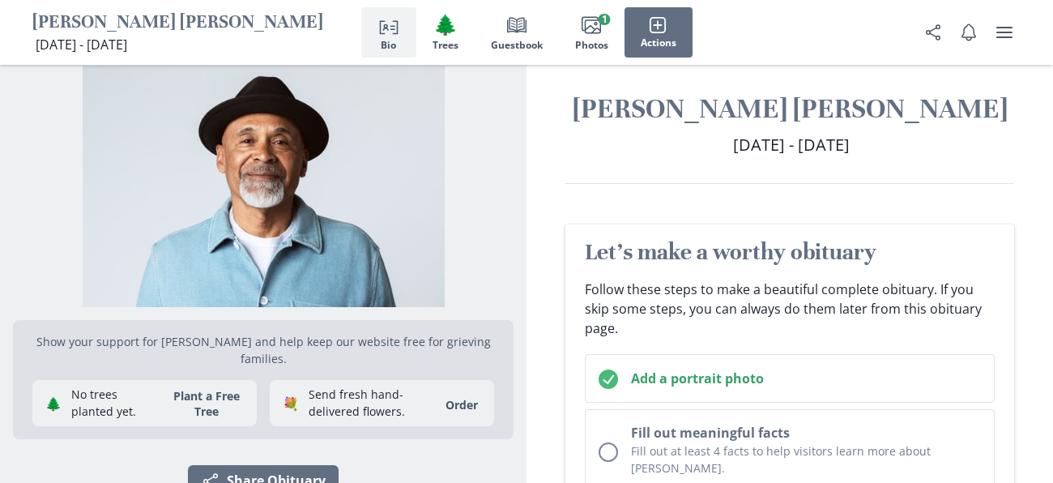
scroll to position [13, 0]
click at [127, 36] on span "[DATE] - [DATE]" at bounding box center [81, 45] width 91 height 18
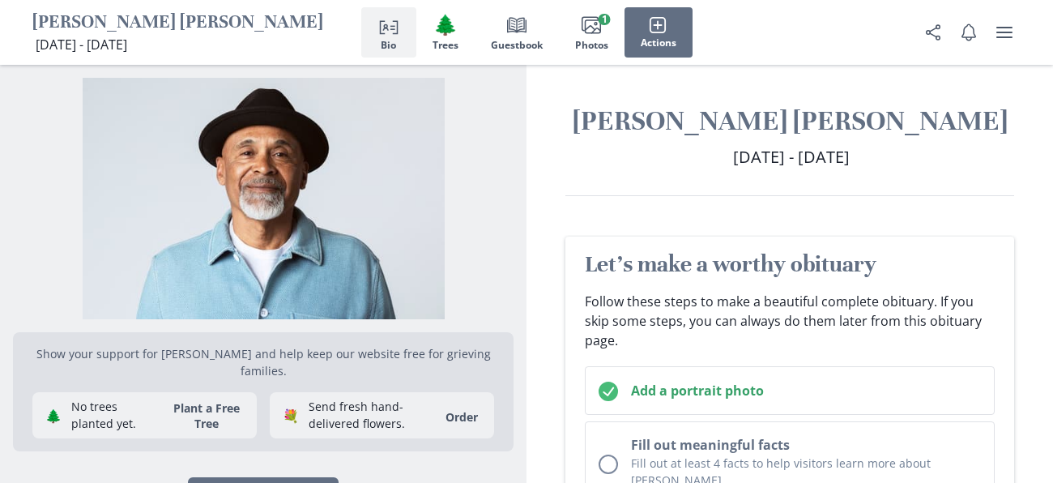
scroll to position [0, 0]
click at [117, 22] on h1 "[PERSON_NAME] [PERSON_NAME]" at bounding box center [177, 23] width 291 height 25
click at [1013, 30] on icon "user menu" at bounding box center [1003, 32] width 19 height 19
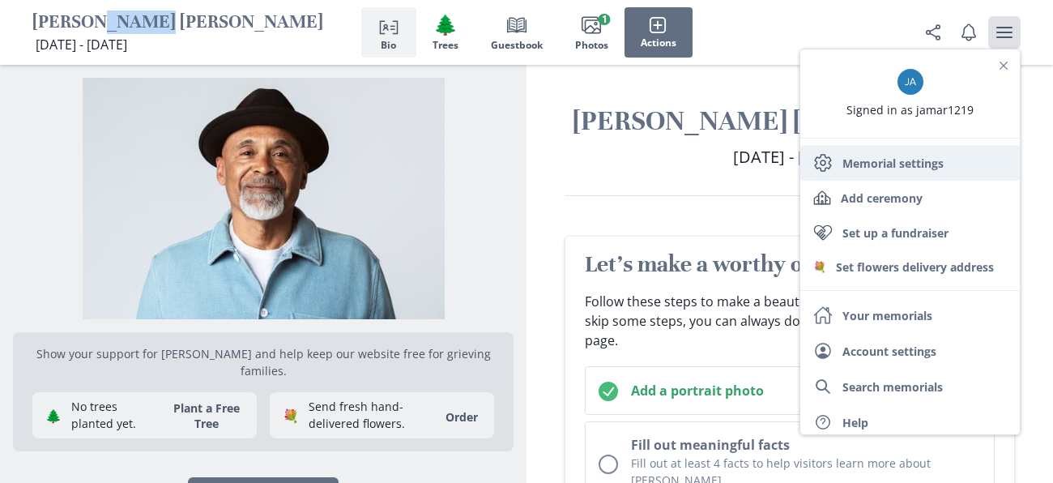
click at [890, 160] on link "Settings Memorial settings" at bounding box center [909, 163] width 219 height 36
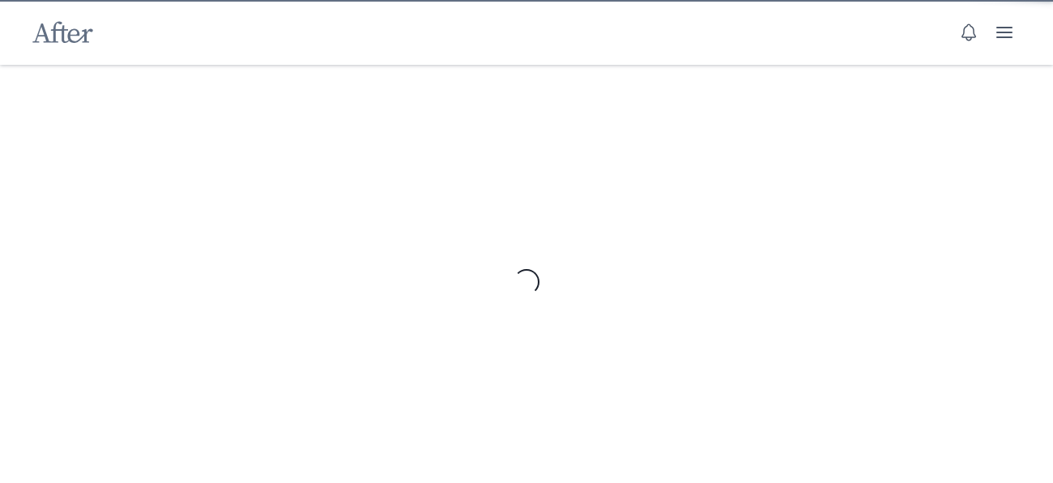
select select "2"
select select "8"
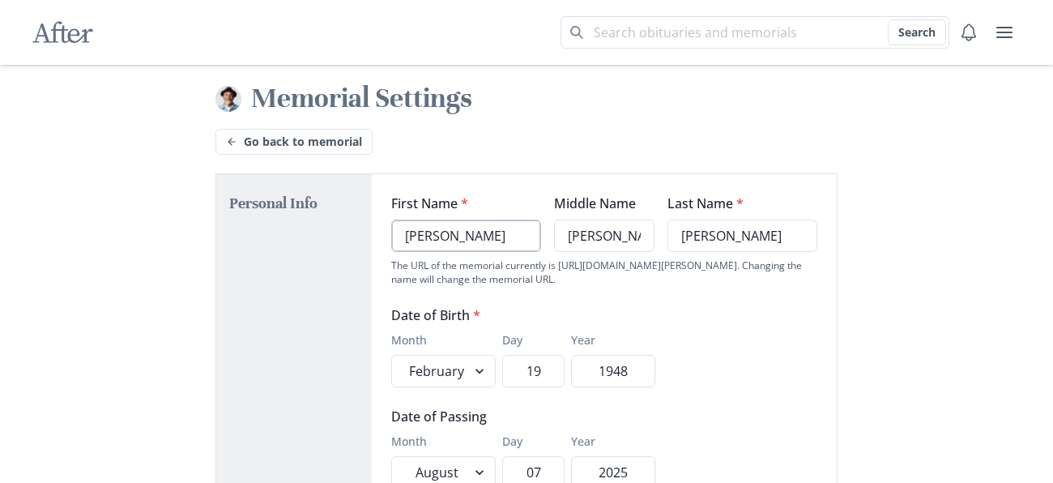
click at [459, 236] on input "[PERSON_NAME]" at bounding box center [466, 235] width 150 height 32
type input "H"
type input "[PERSON_NAME]"
click at [639, 366] on input "1948" at bounding box center [612, 371] width 83 height 32
type input "1943"
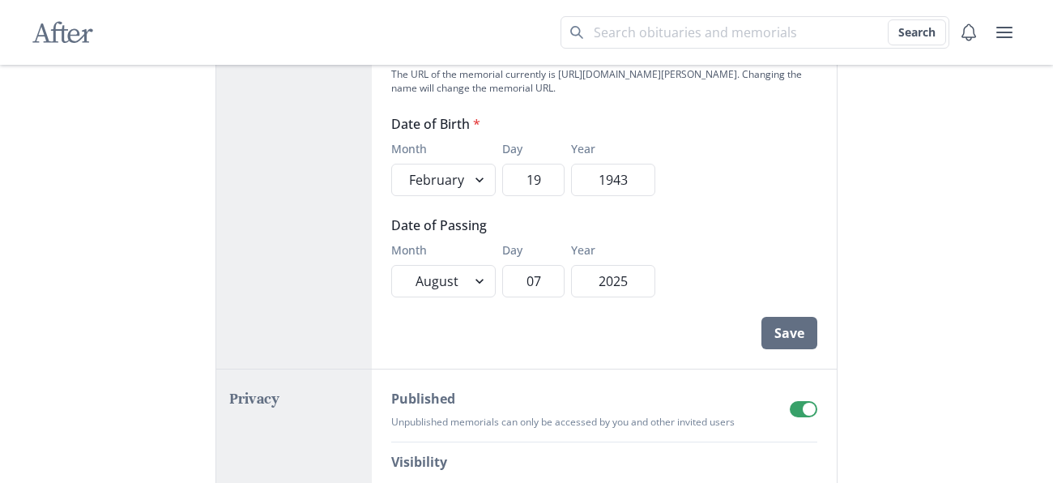
scroll to position [194, 0]
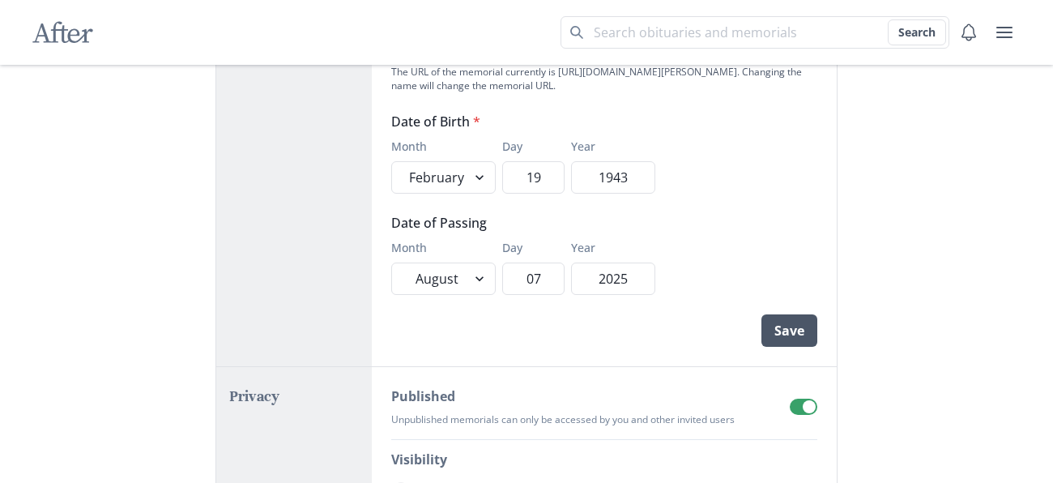
click at [796, 331] on button "Save" at bounding box center [789, 330] width 56 height 32
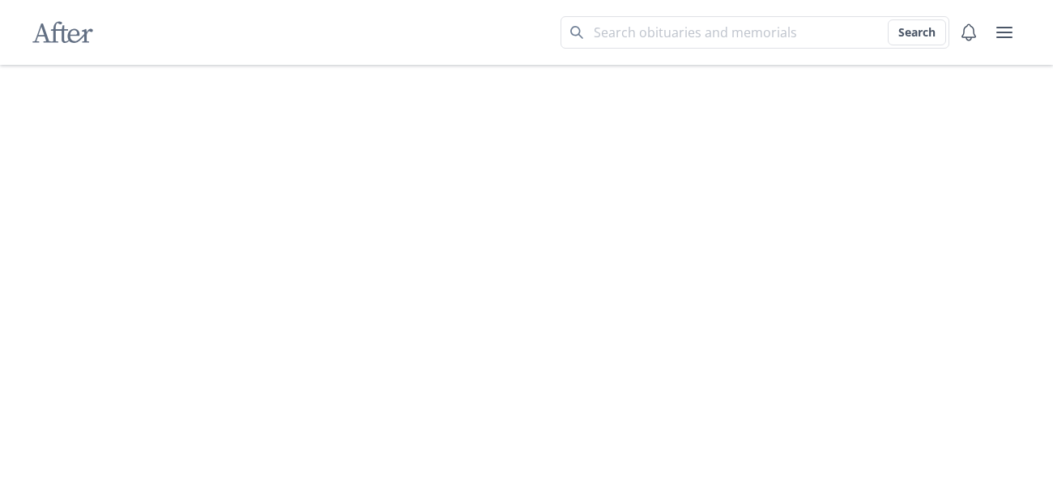
select select "2"
select select "8"
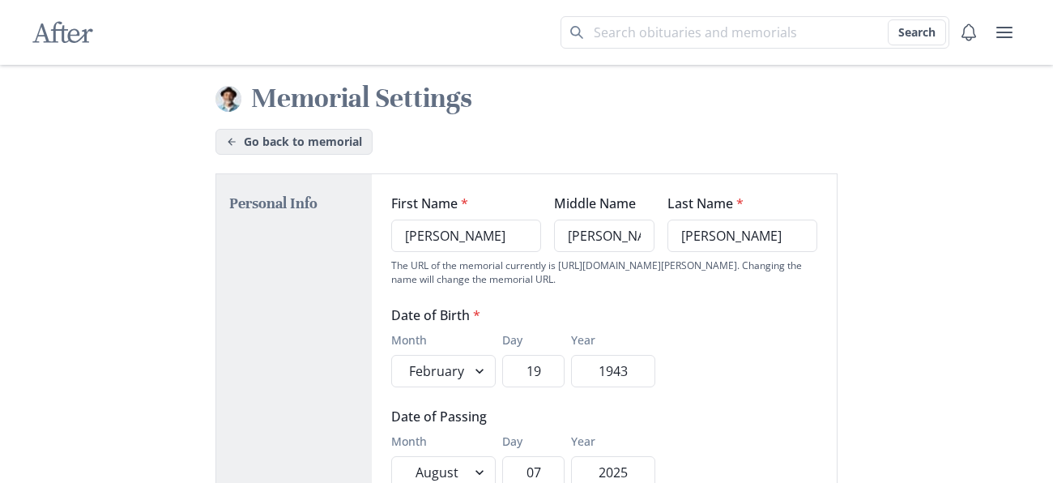
click at [307, 141] on link "Go back to memorial" at bounding box center [293, 142] width 157 height 26
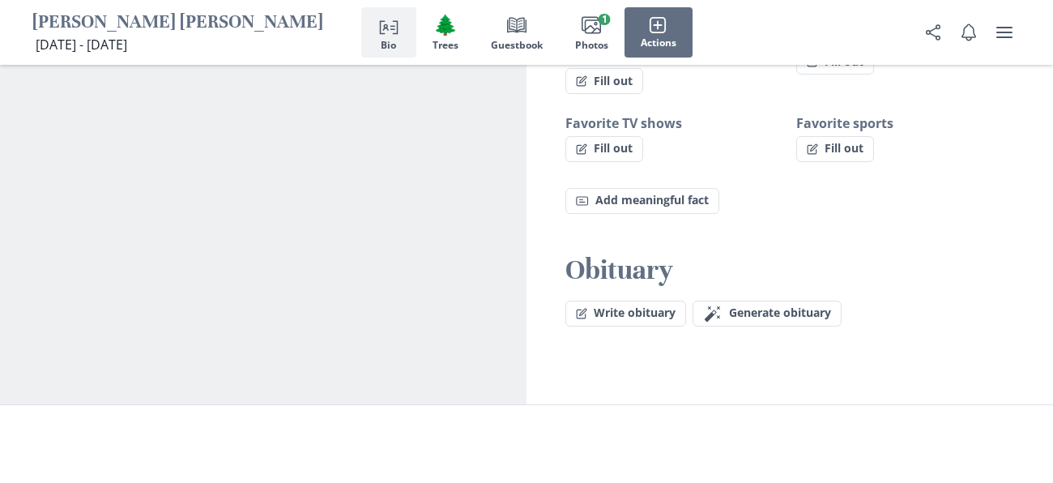
scroll to position [1423, 0]
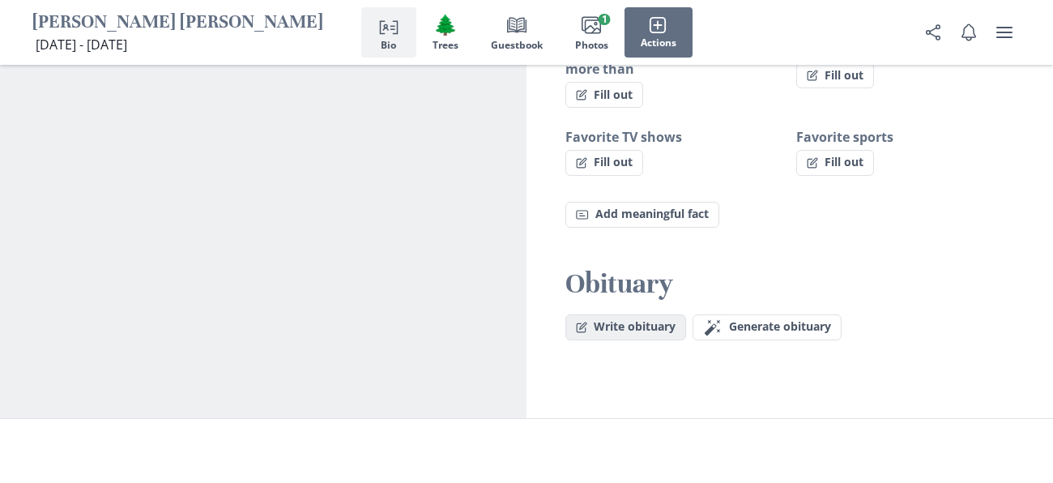
click at [629, 314] on button "Write obituary" at bounding box center [625, 327] width 121 height 26
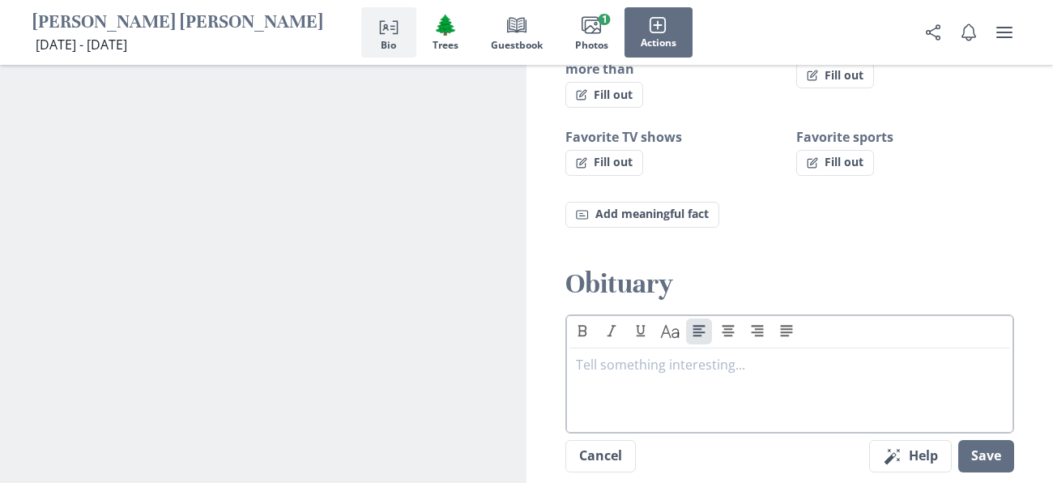
click at [603, 355] on p at bounding box center [789, 364] width 427 height 19
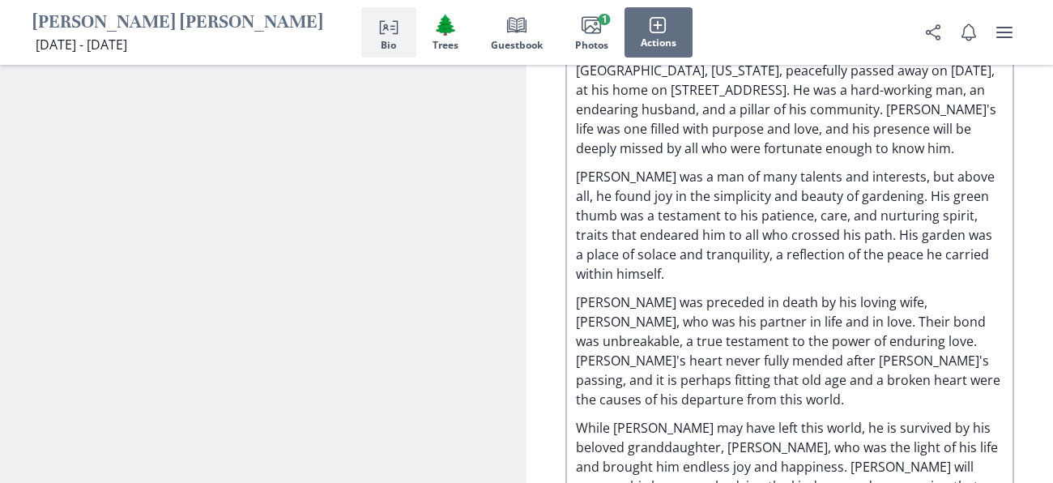
scroll to position [1680, 0]
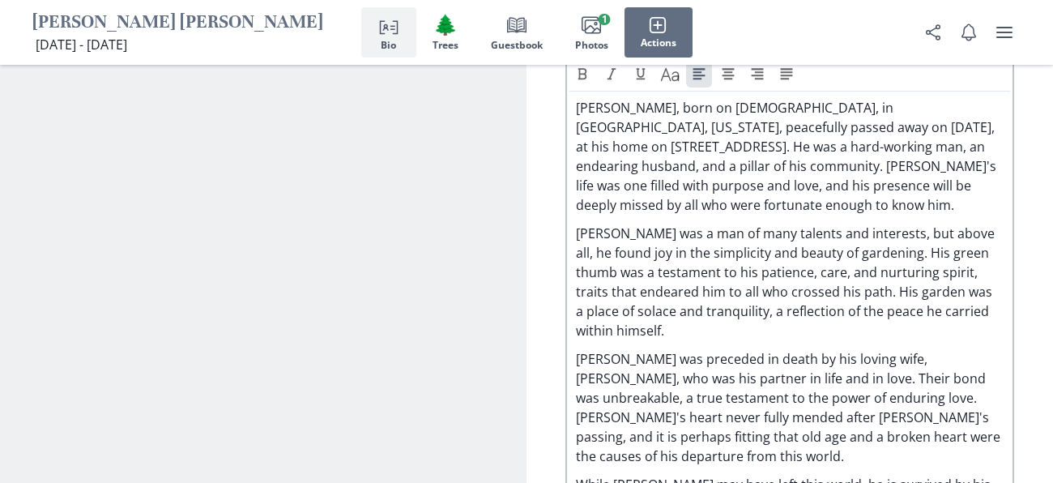
click at [900, 223] on p "[PERSON_NAME] was a man of many talents and interests, but above all, he found …" at bounding box center [789, 281] width 427 height 117
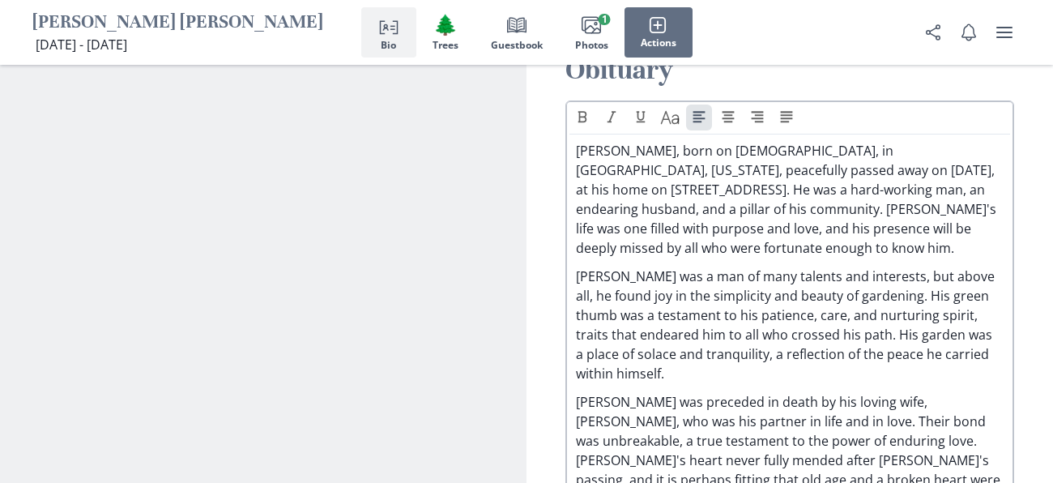
scroll to position [1619, 0]
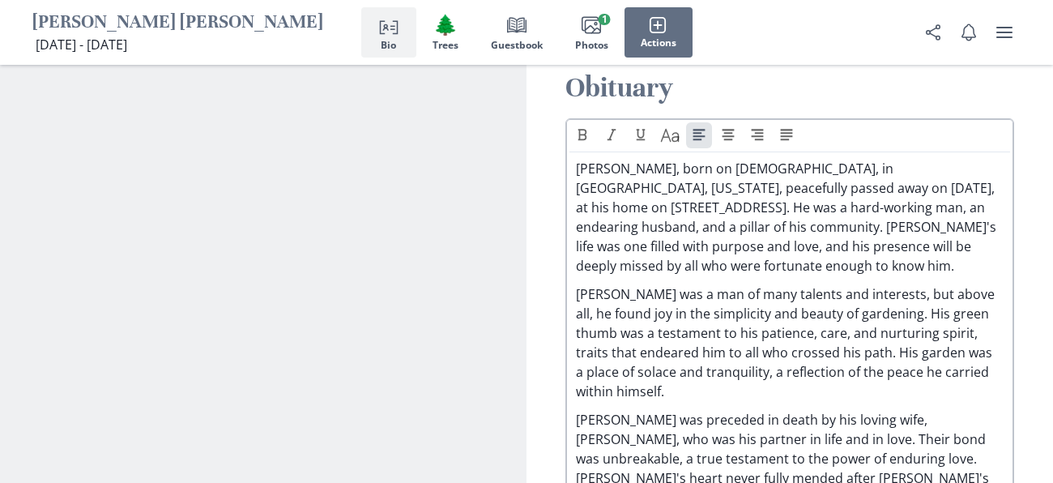
click at [658, 159] on p "[PERSON_NAME], born on [DEMOGRAPHIC_DATA], in [GEOGRAPHIC_DATA], [US_STATE], pe…" at bounding box center [789, 217] width 427 height 117
click at [888, 159] on p "[PERSON_NAME] [PERSON_NAME], born on [DEMOGRAPHIC_DATA], in [GEOGRAPHIC_DATA], …" at bounding box center [789, 217] width 427 height 117
click at [841, 159] on p "[PERSON_NAME] [PERSON_NAME], born on [DEMOGRAPHIC_DATA], in [GEOGRAPHIC_DATA], …" at bounding box center [789, 217] width 427 height 117
click at [899, 159] on p "[PERSON_NAME] [PERSON_NAME], born on [DEMOGRAPHIC_DATA], in [GEOGRAPHIC_DATA], …" at bounding box center [789, 217] width 427 height 117
click at [618, 284] on p "[PERSON_NAME] was a man of many talents and interests, but above all, he found …" at bounding box center [789, 342] width 427 height 117
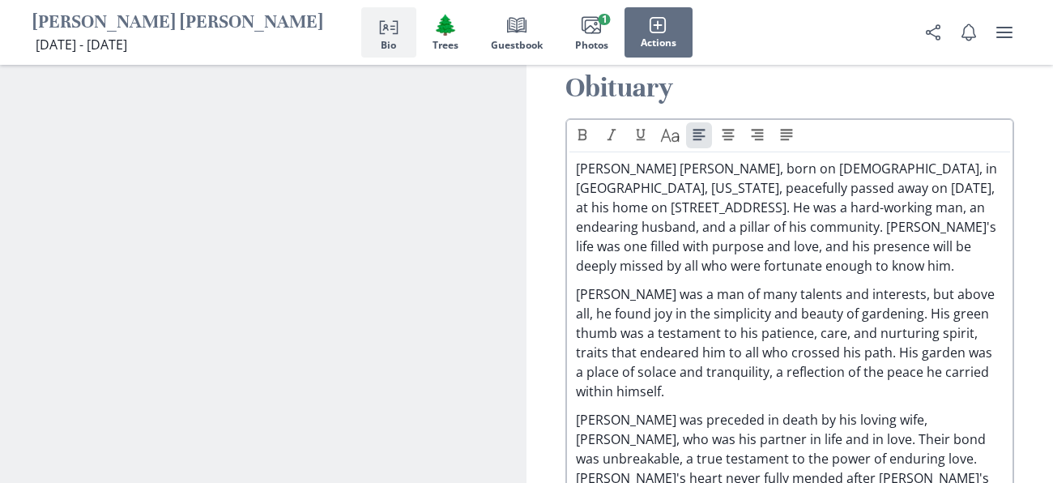
click at [617, 410] on p "[PERSON_NAME] was preceded in death by his loving wife, [PERSON_NAME], who was …" at bounding box center [789, 468] width 427 height 117
click at [956, 410] on p "[PERSON_NAME] was preceded in death by his loving wife, [PERSON_NAME], who was …" at bounding box center [789, 468] width 427 height 117
click at [895, 410] on p "[PERSON_NAME] was preceded in death by his loving wife, [PERSON_NAME], who was …" at bounding box center [789, 468] width 427 height 117
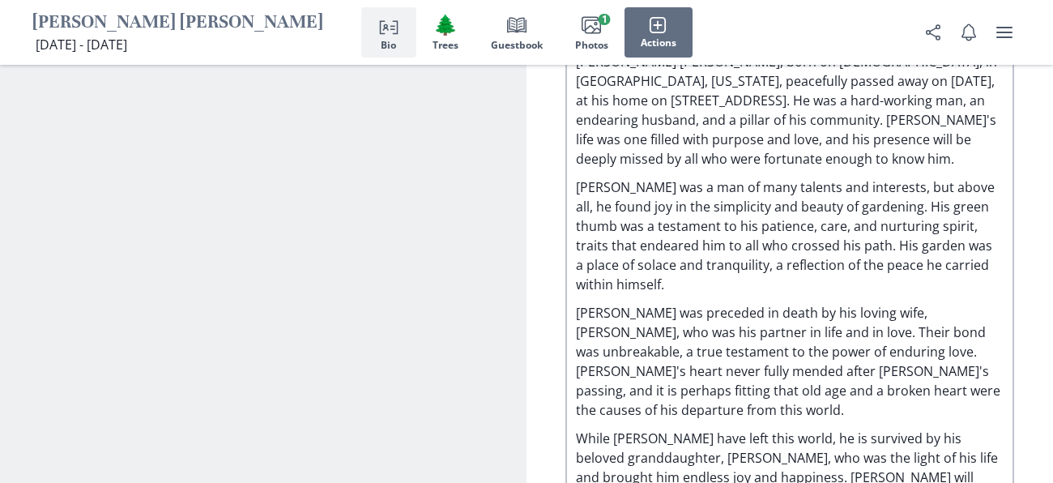
scroll to position [1746, 0]
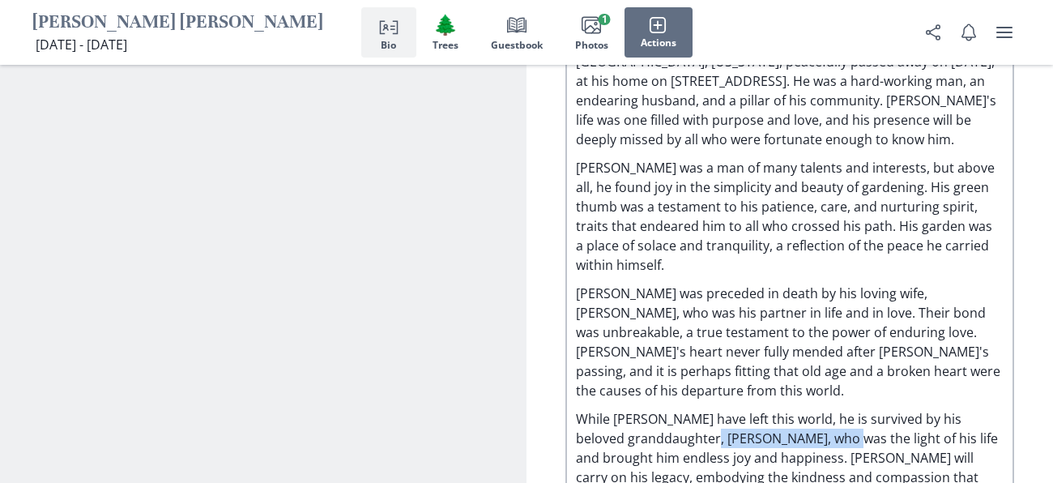
drag, startPoint x: 820, startPoint y: 343, endPoint x: 674, endPoint y: 341, distance: 146.6
click at [674, 409] on p "While [PERSON_NAME] have left this world, he is survived by his beloved grandda…" at bounding box center [789, 457] width 427 height 97
click at [894, 409] on p "While [PERSON_NAME] have left this world, he is survived by his beloved grandda…" at bounding box center [789, 457] width 427 height 97
click at [666, 409] on p "While [PERSON_NAME] have left this world, he is survived by his beloved grandda…" at bounding box center [789, 457] width 427 height 97
click at [745, 409] on p "While [PERSON_NAME] have left this world, he is survived by his beloved grandch…" at bounding box center [789, 457] width 427 height 97
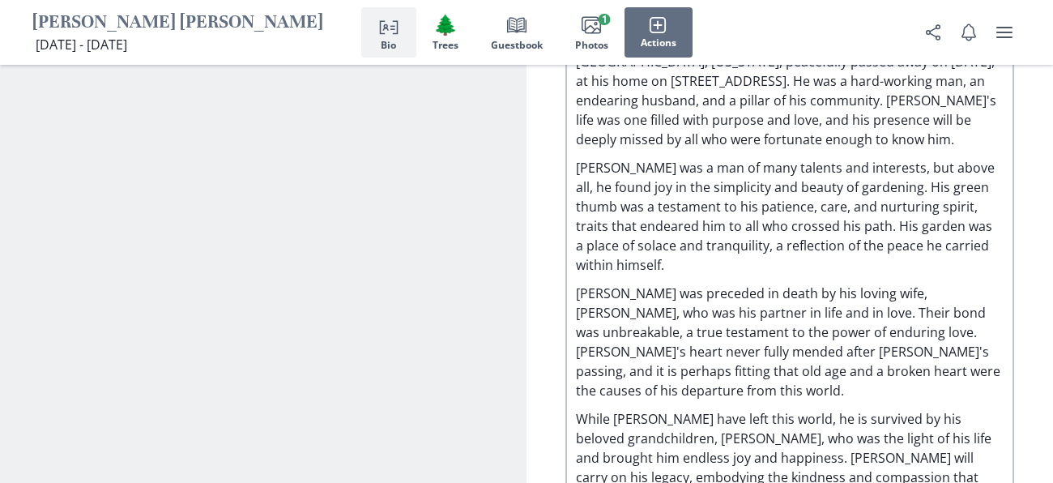
click at [763, 409] on p "While [PERSON_NAME] have left this world, he is survived by his beloved grandch…" at bounding box center [789, 457] width 427 height 97
click at [944, 409] on p "While [PERSON_NAME] have left this world, he is survived by his beloved grandch…" at bounding box center [789, 457] width 427 height 97
click at [981, 409] on p "While [PERSON_NAME] have left this world, he is survived by his beloved grandch…" at bounding box center [789, 457] width 427 height 97
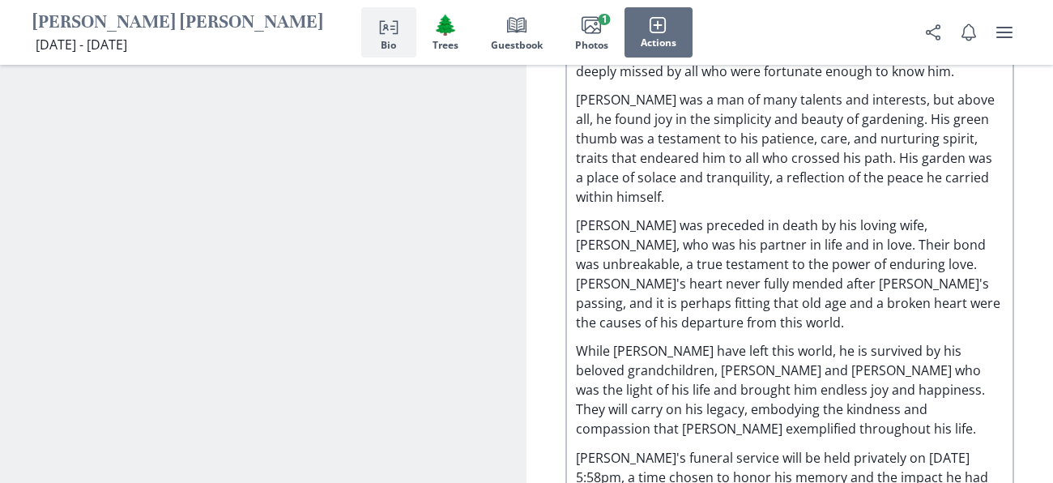
scroll to position [1833, 0]
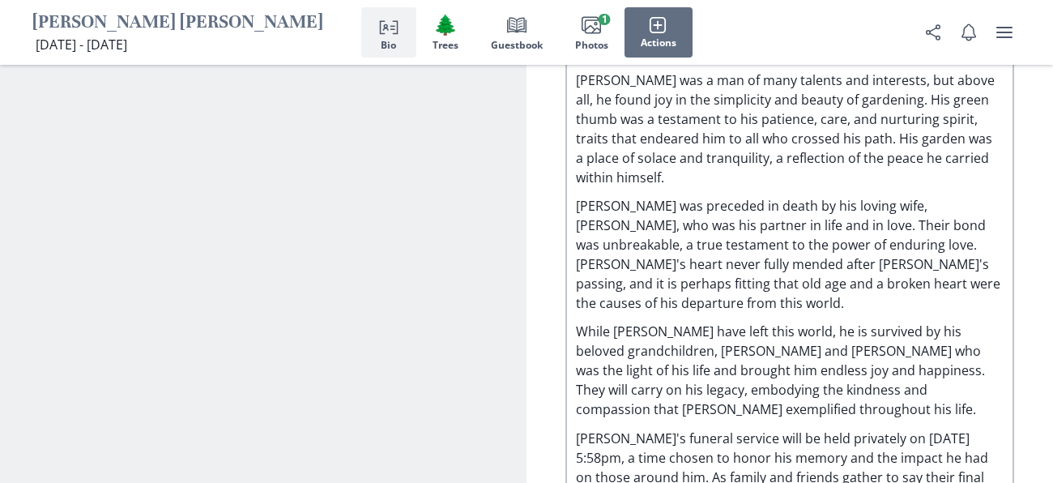
click at [616, 428] on p "[PERSON_NAME]'s funeral service will be held privately on [DATE] 5:58pm, a time…" at bounding box center [789, 476] width 427 height 97
click at [804, 428] on p "[PERSON_NAME]'s funeral service will be held privately on [DATE] 5:58pm, a time…" at bounding box center [789, 476] width 427 height 97
click at [582, 428] on p "[PERSON_NAME]'s funeral service will be held privately on [DATE] 5:58pm, a time…" at bounding box center [789, 476] width 427 height 97
click at [601, 428] on p "[PERSON_NAME]'s funeral service will be held privately on [DATE] 2:00pm, a time…" at bounding box center [789, 476] width 427 height 97
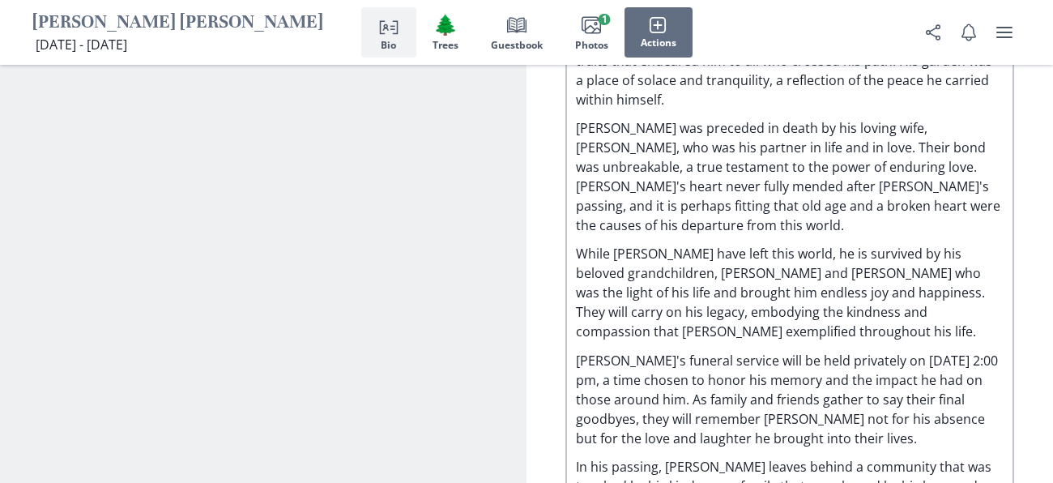
scroll to position [1929, 0]
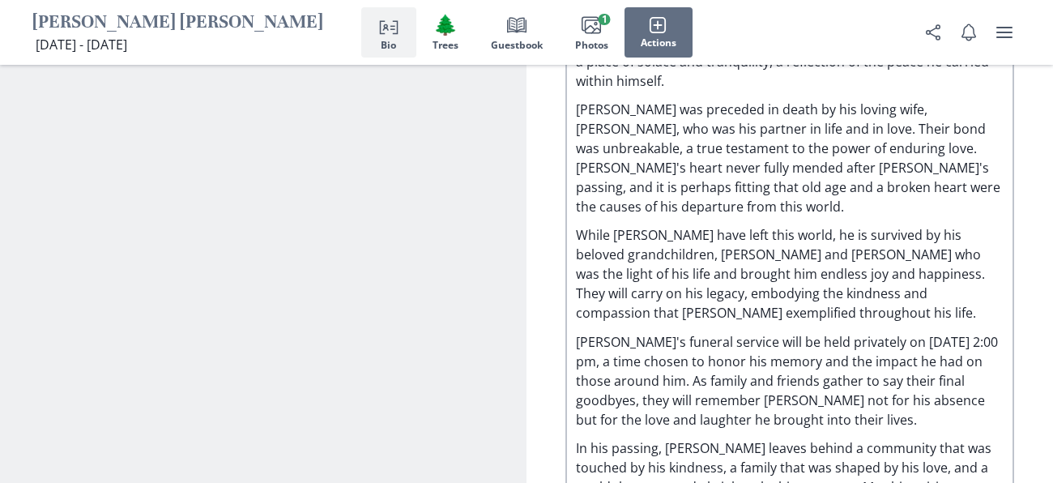
drag, startPoint x: 802, startPoint y: 451, endPoint x: 721, endPoint y: 450, distance: 81.0
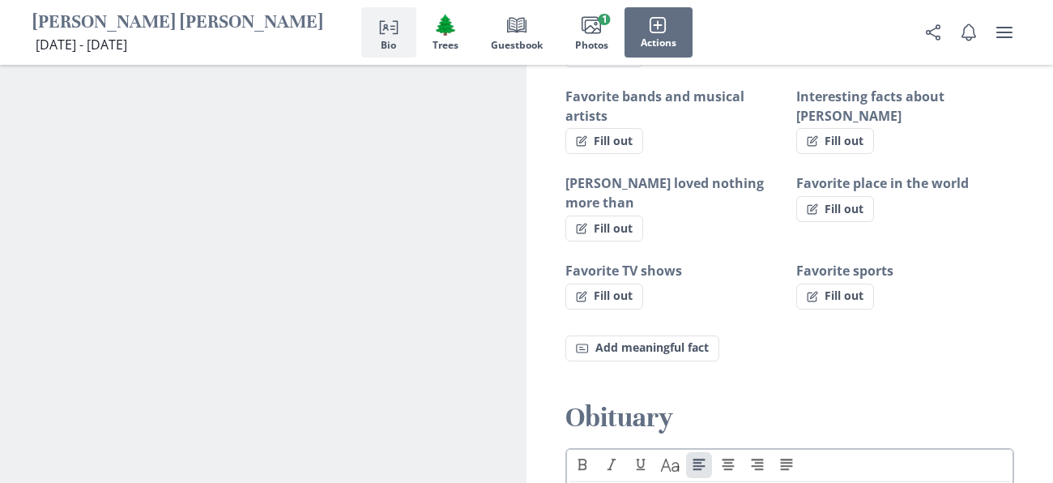
scroll to position [1313, 0]
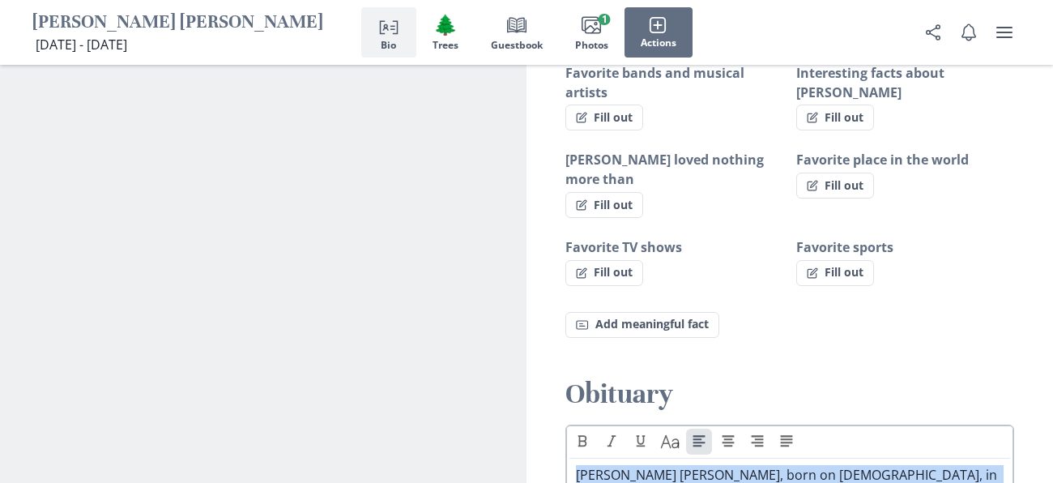
drag, startPoint x: 903, startPoint y: 332, endPoint x: 575, endPoint y: 380, distance: 331.4
copy div "[PERSON_NAME] [PERSON_NAME], born on [DEMOGRAPHIC_DATA], in [GEOGRAPHIC_DATA], …"
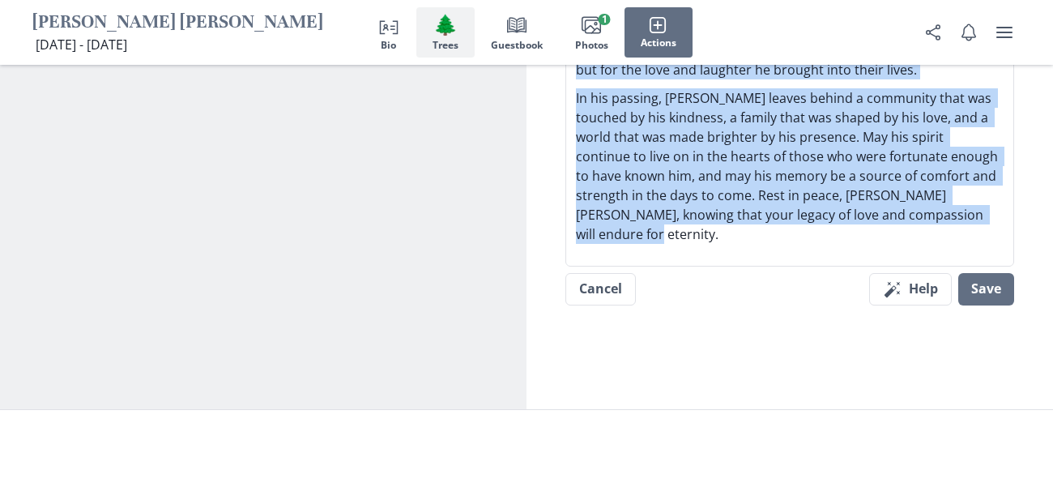
scroll to position [2120, 0]
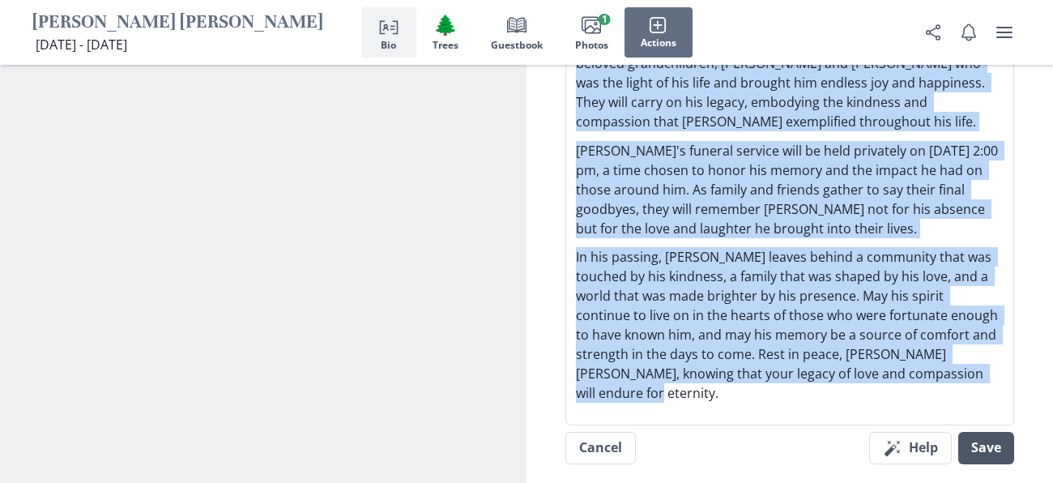
click at [984, 432] on button "Save" at bounding box center [986, 448] width 56 height 32
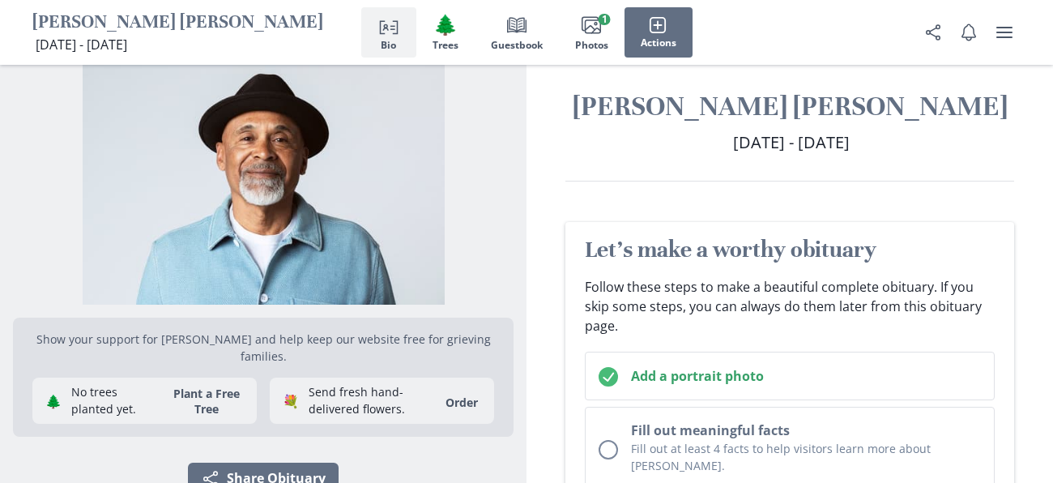
scroll to position [0, 0]
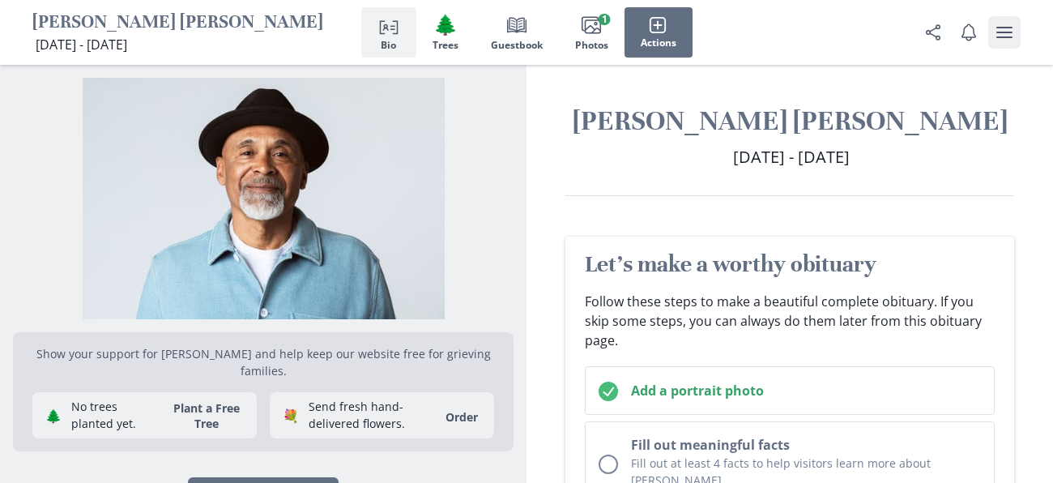
click at [1002, 32] on icon "user menu" at bounding box center [1004, 32] width 16 height 11
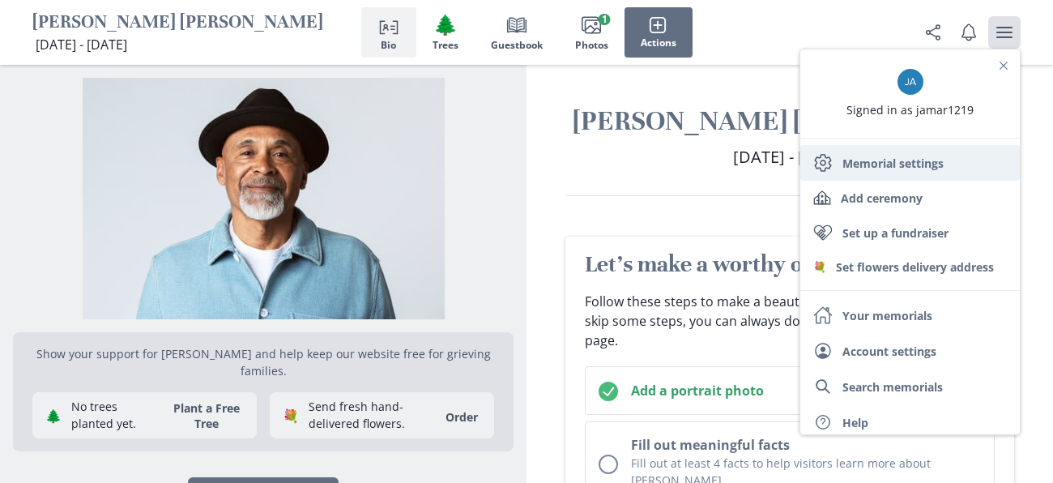
click at [905, 164] on link "Settings Memorial settings" at bounding box center [909, 163] width 219 height 36
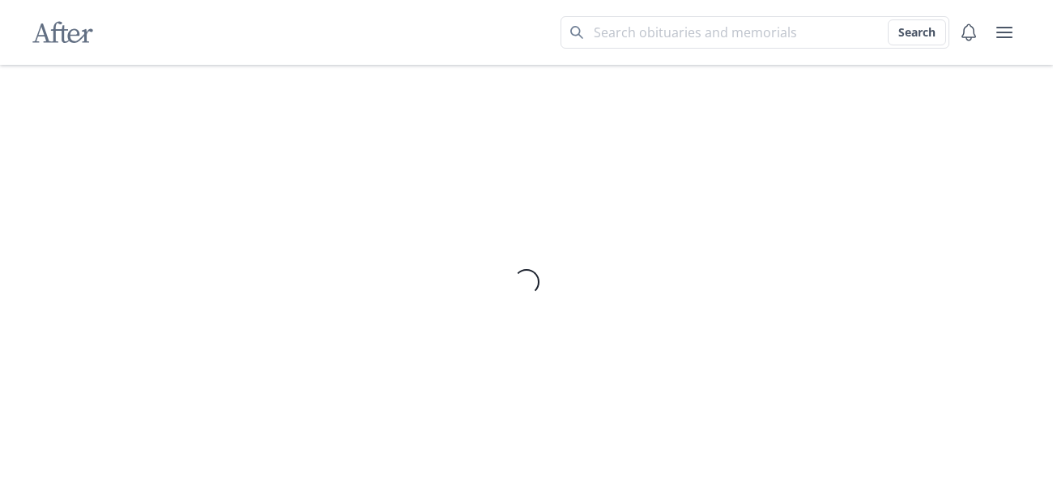
select select "2"
select select "8"
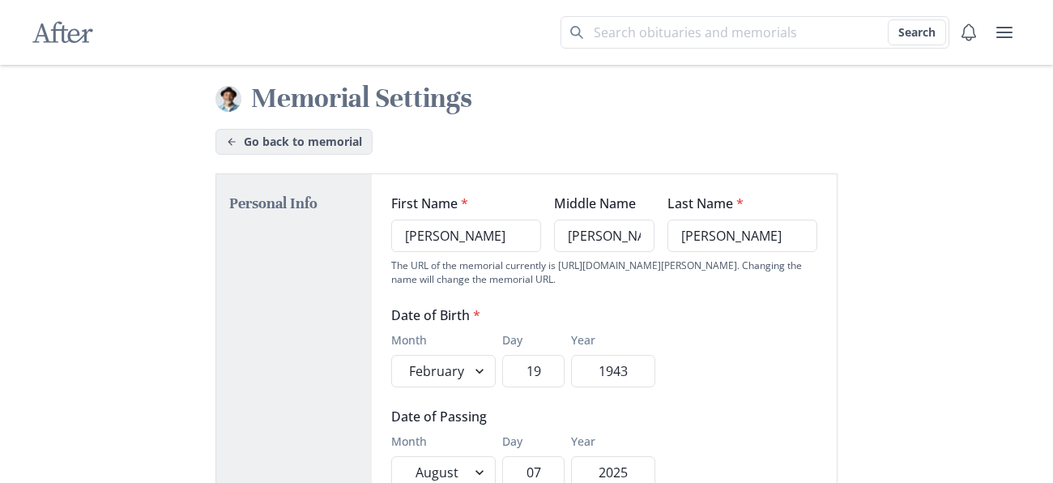
click at [298, 142] on link "Go back to memorial" at bounding box center [293, 142] width 157 height 26
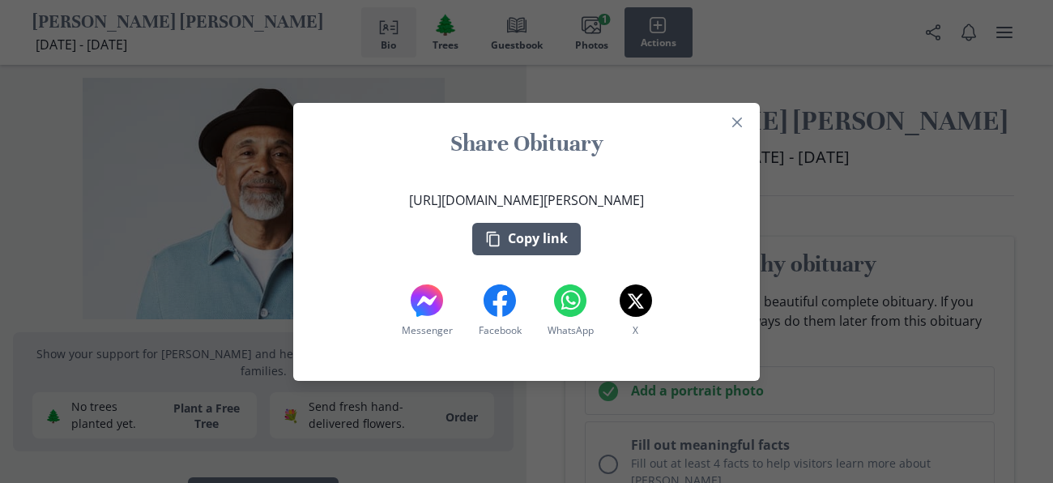
click at [504, 236] on button "Copy link" at bounding box center [526, 239] width 108 height 32
